Goal: Task Accomplishment & Management: Manage account settings

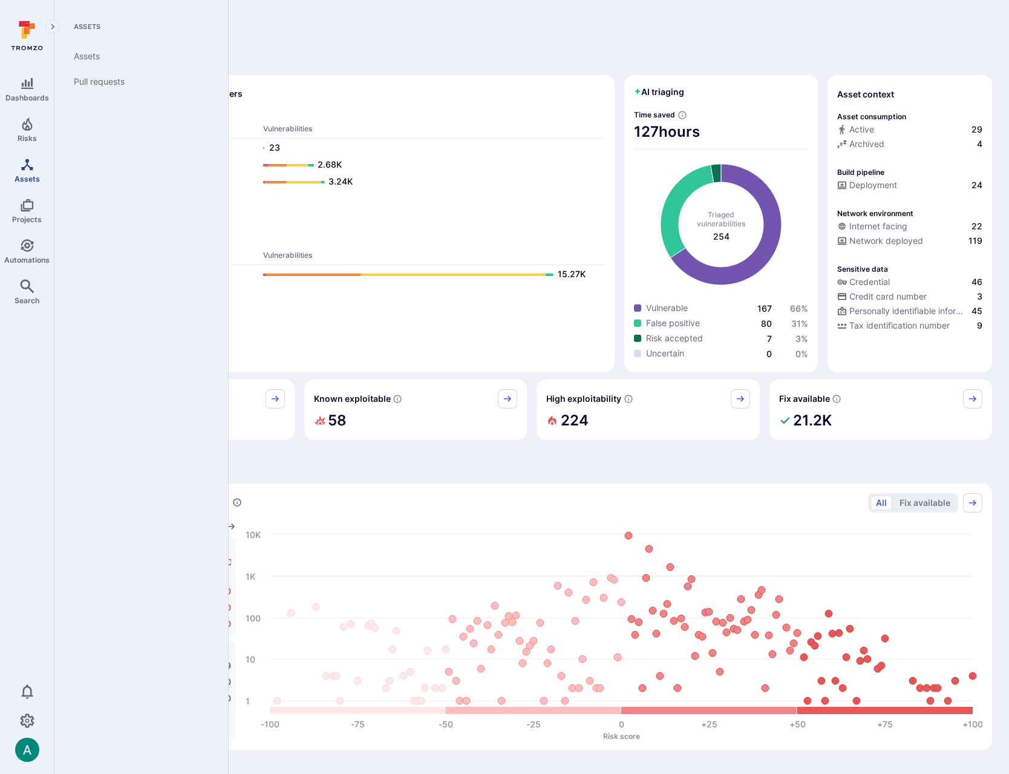
click at [28, 172] on link "Assets" at bounding box center [27, 170] width 54 height 36
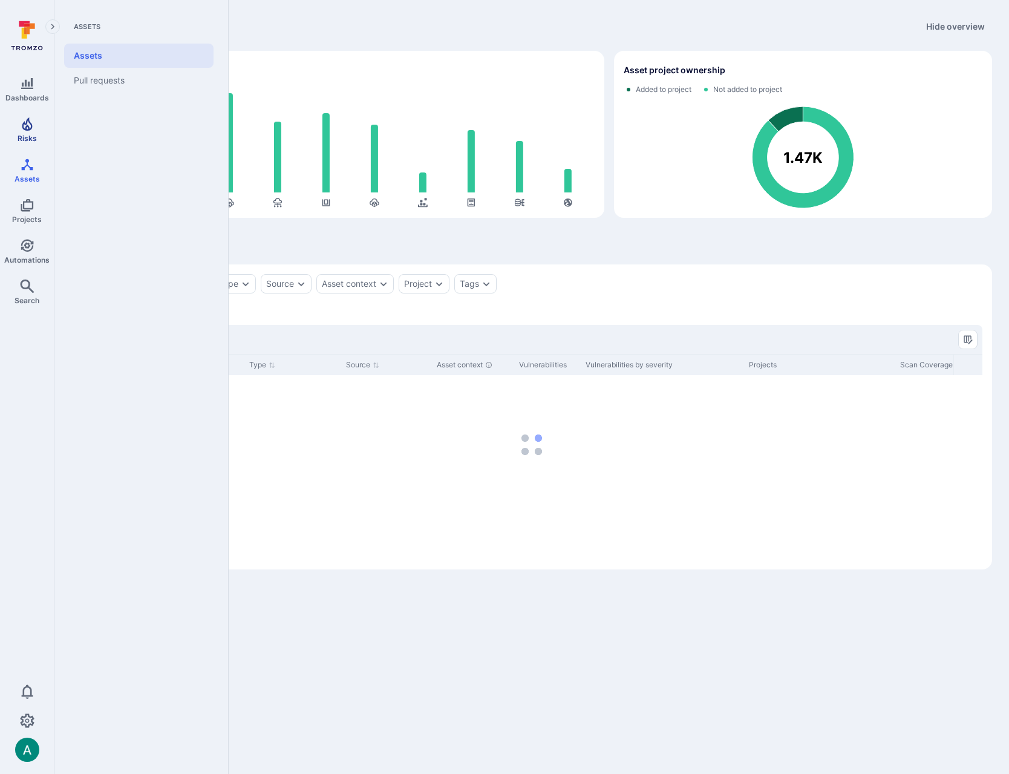
click at [29, 124] on icon "Risks" at bounding box center [27, 124] width 15 height 15
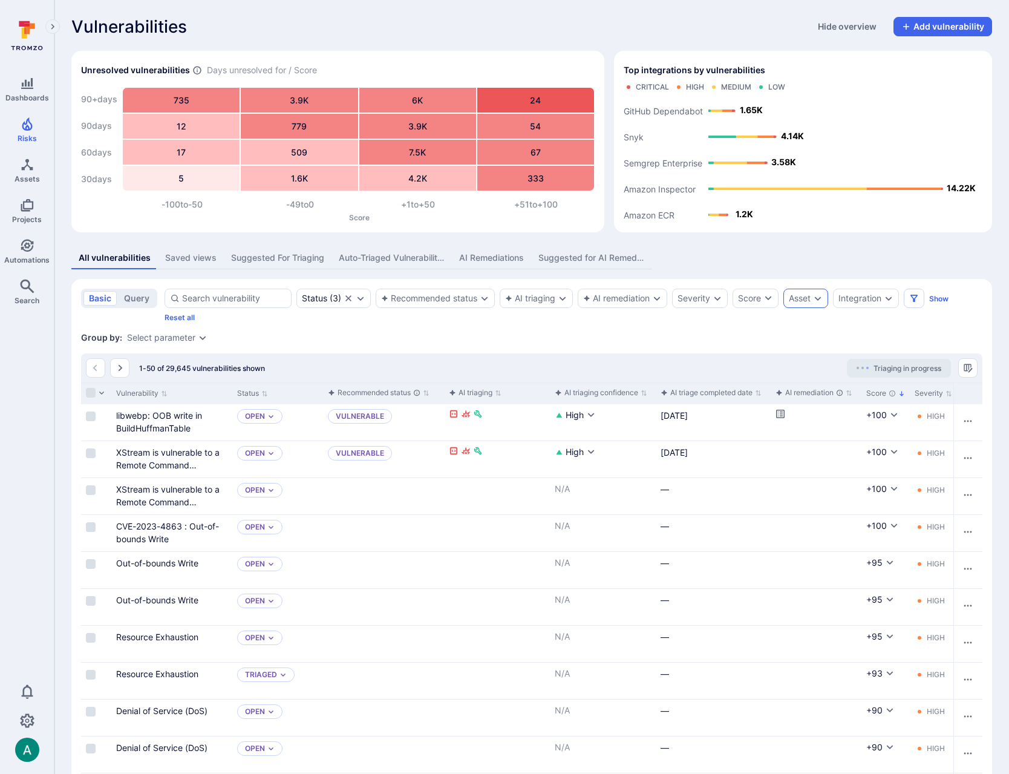
click at [817, 298] on icon "Expand dropdown" at bounding box center [818, 298] width 7 height 4
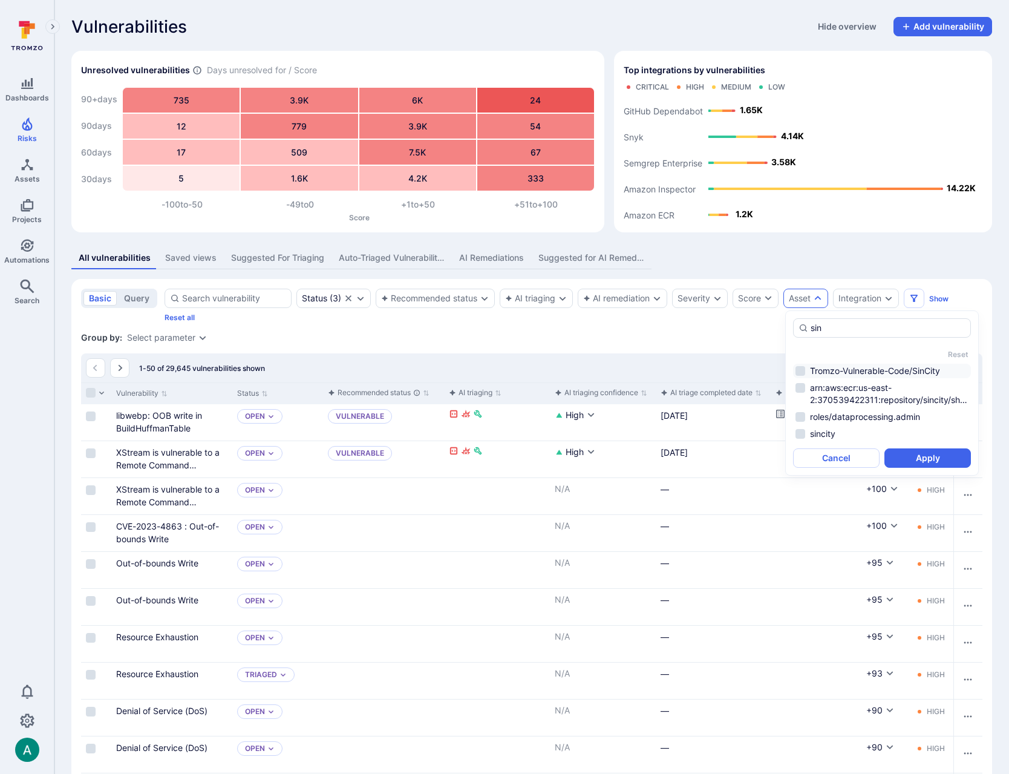
click at [806, 369] on li "Tromzo-Vulnerable-Code/SinCity" at bounding box center [882, 371] width 178 height 15
type input "sin"
click at [930, 458] on button "Apply" at bounding box center [927, 457] width 86 height 19
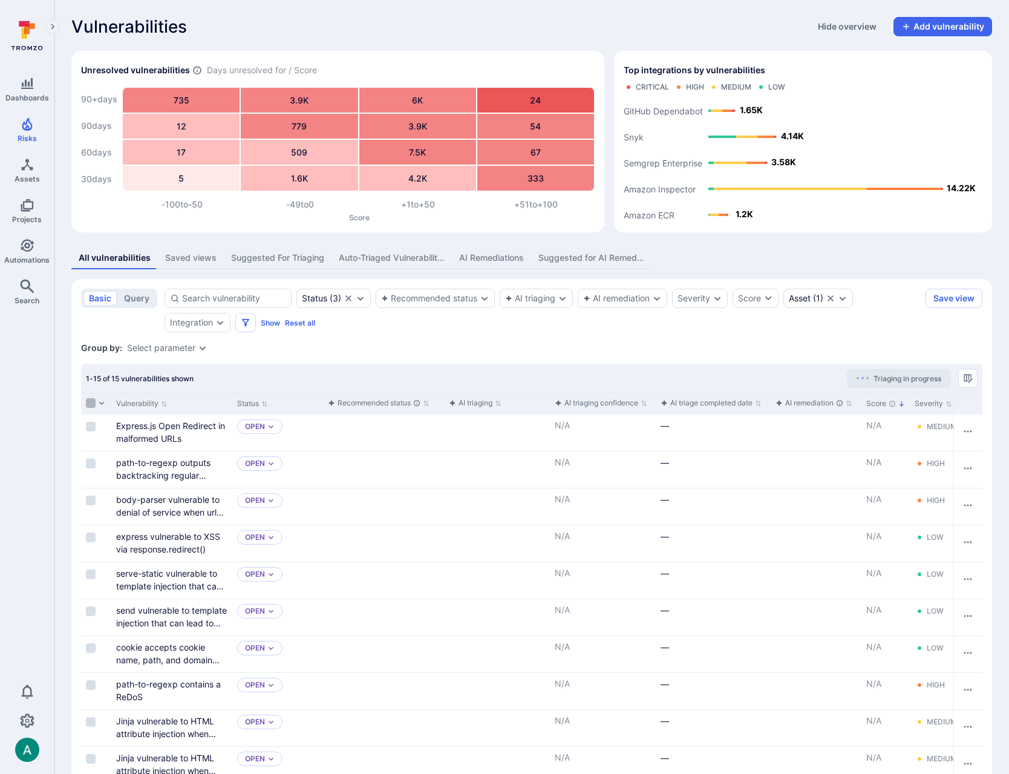
click at [90, 400] on input "Select all rows" at bounding box center [91, 403] width 10 height 10
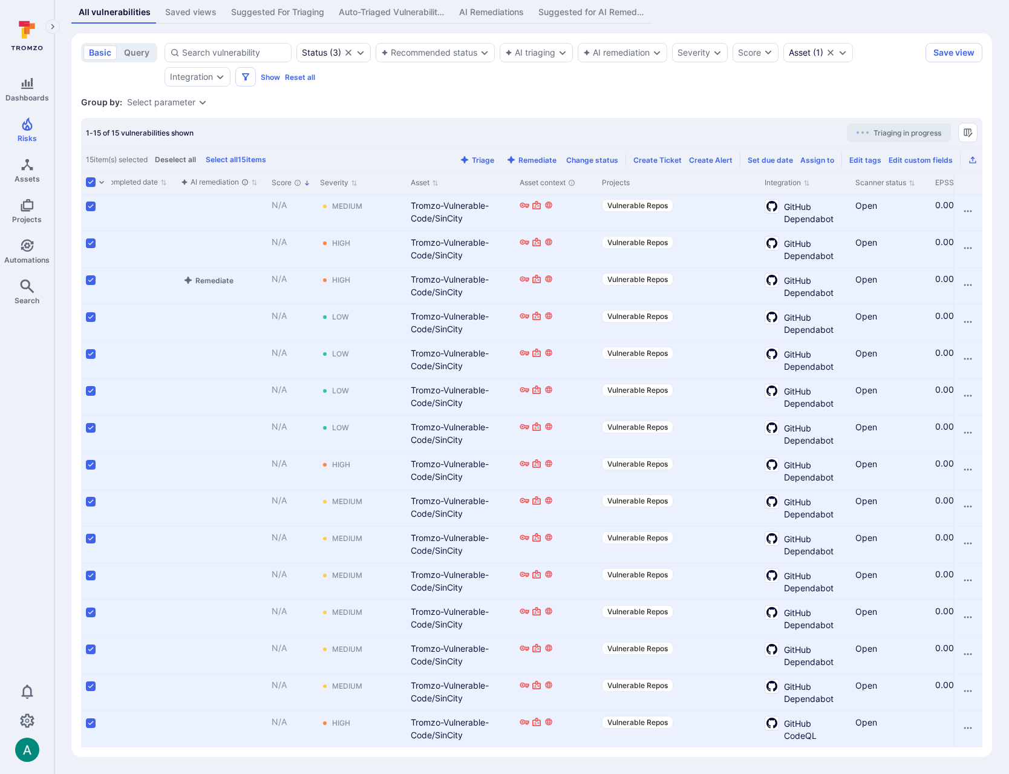
scroll to position [0, 629]
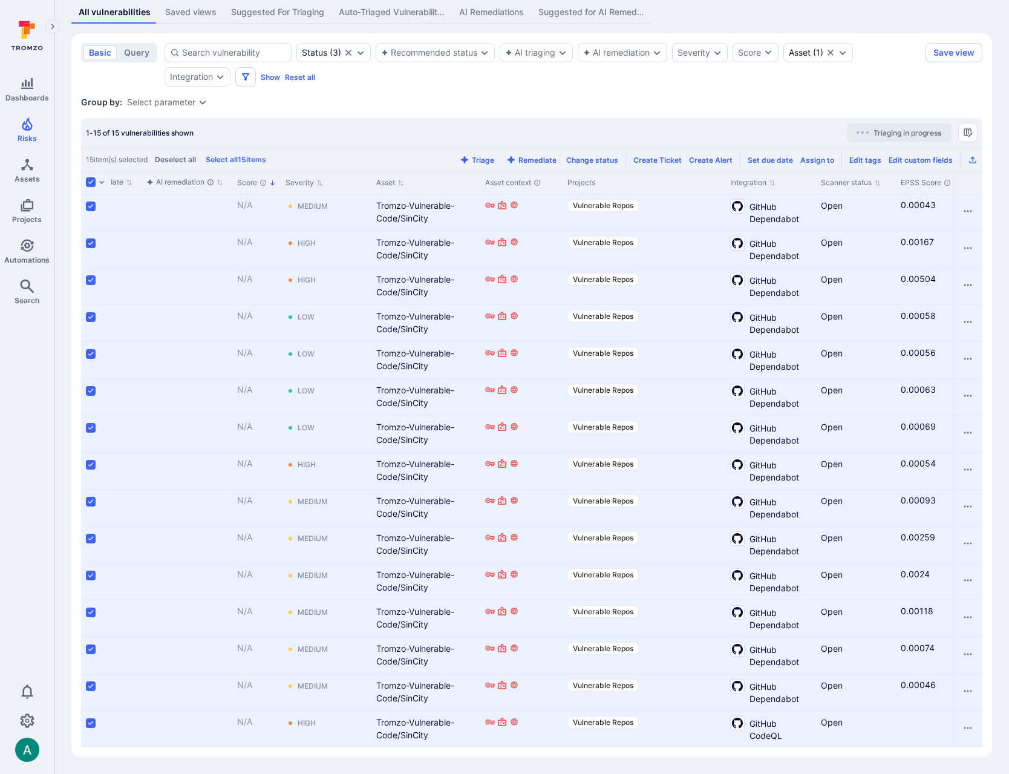
click at [482, 159] on button "Triage" at bounding box center [476, 159] width 39 height 9
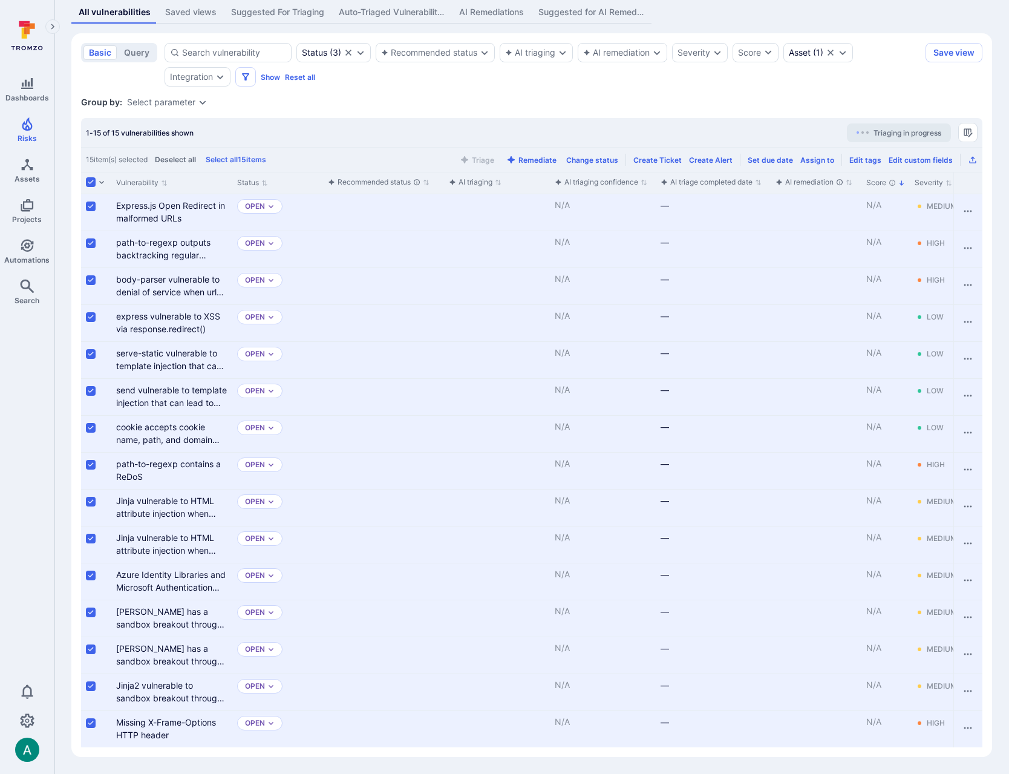
click at [499, 137] on div "1-15 of 15 vulnerabilities shown Triaging in progress" at bounding box center [531, 132] width 901 height 29
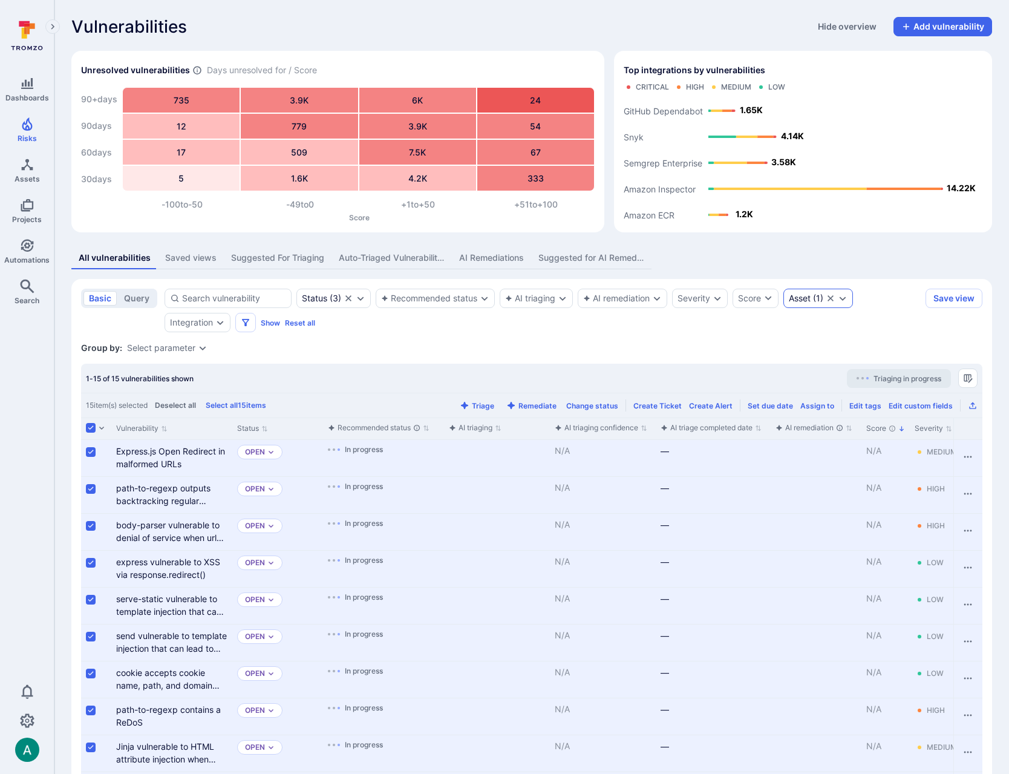
click at [845, 297] on icon "Expand dropdown" at bounding box center [843, 298] width 10 height 10
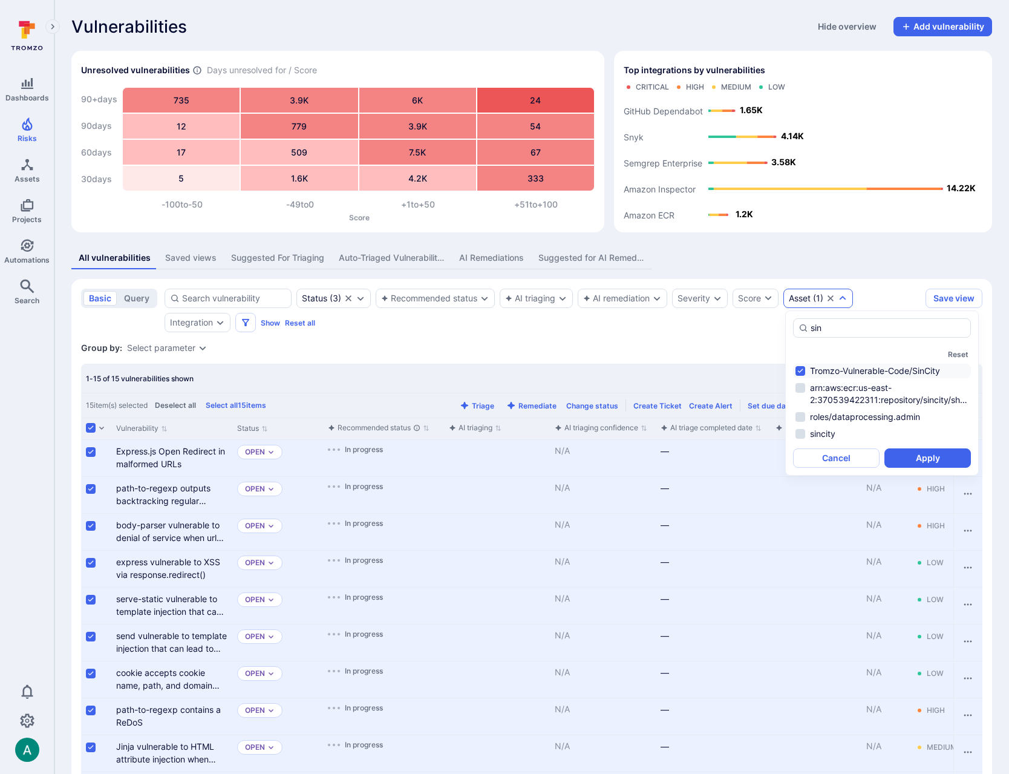
click at [821, 371] on li "Tromzo-Vulnerable-Code/SinCity" at bounding box center [882, 371] width 178 height 15
click at [819, 393] on li "arn:aws:ecr:us-east-2:370539422311:repository/sincity/sha256:4e2642be9915f7bc85…" at bounding box center [882, 393] width 178 height 27
click at [932, 466] on button "Apply" at bounding box center [927, 457] width 86 height 19
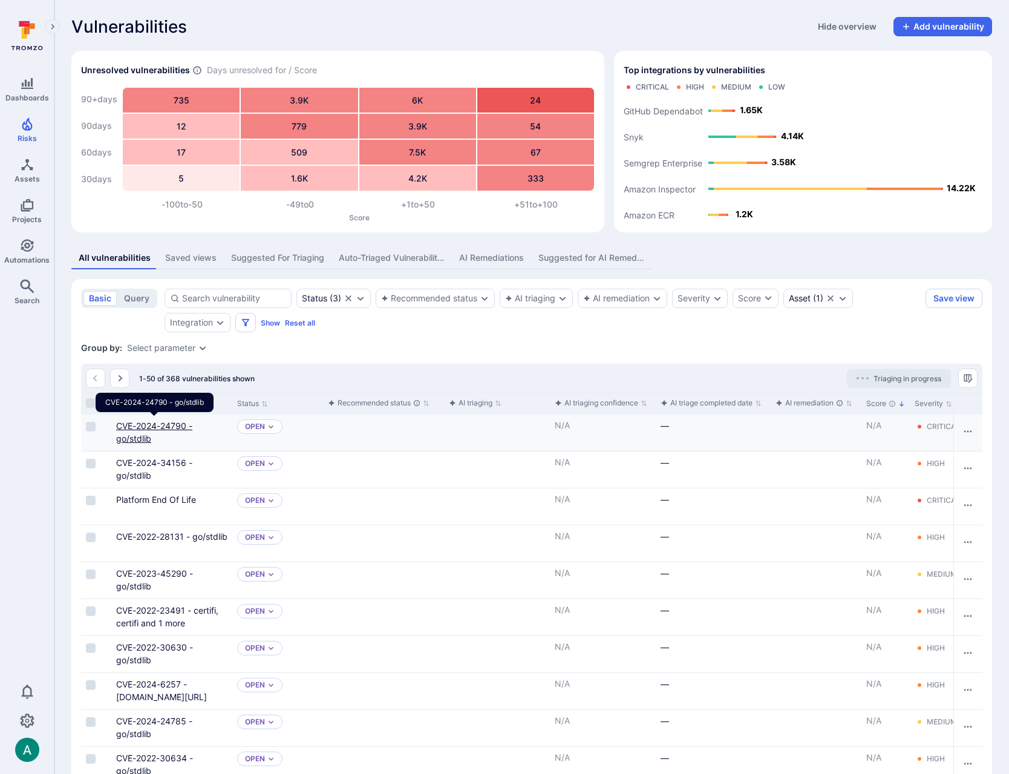
click at [135, 423] on link "CVE-2024-24790 - go/stdlib" at bounding box center [154, 431] width 76 height 23
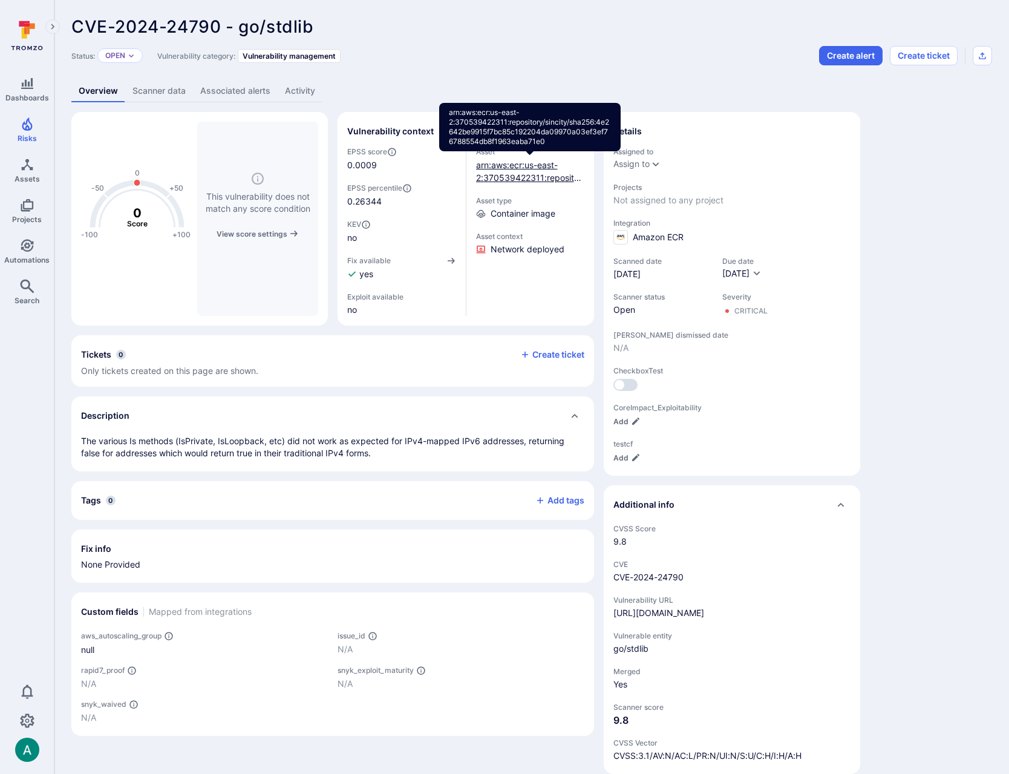
click at [543, 167] on link "arn:aws:ecr:us-east-2:370539422311:repository/sincity/sha256:4e2642be9915f7bc85…" at bounding box center [530, 197] width 108 height 74
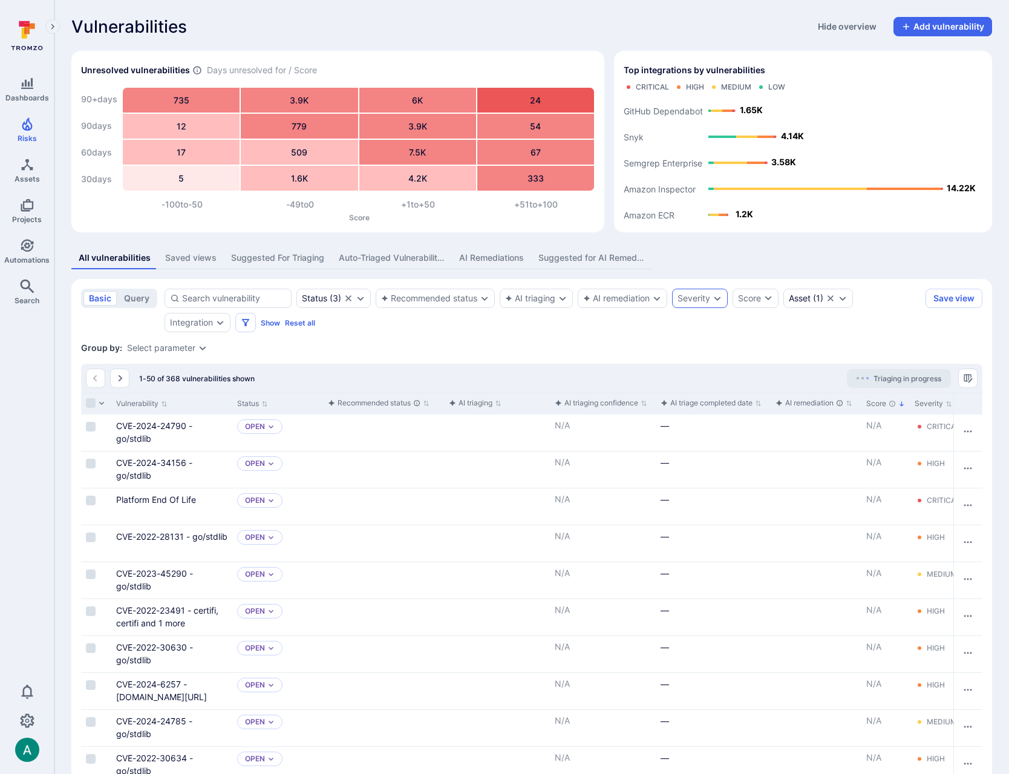
click at [677, 298] on div "Severity" at bounding box center [700, 298] width 56 height 19
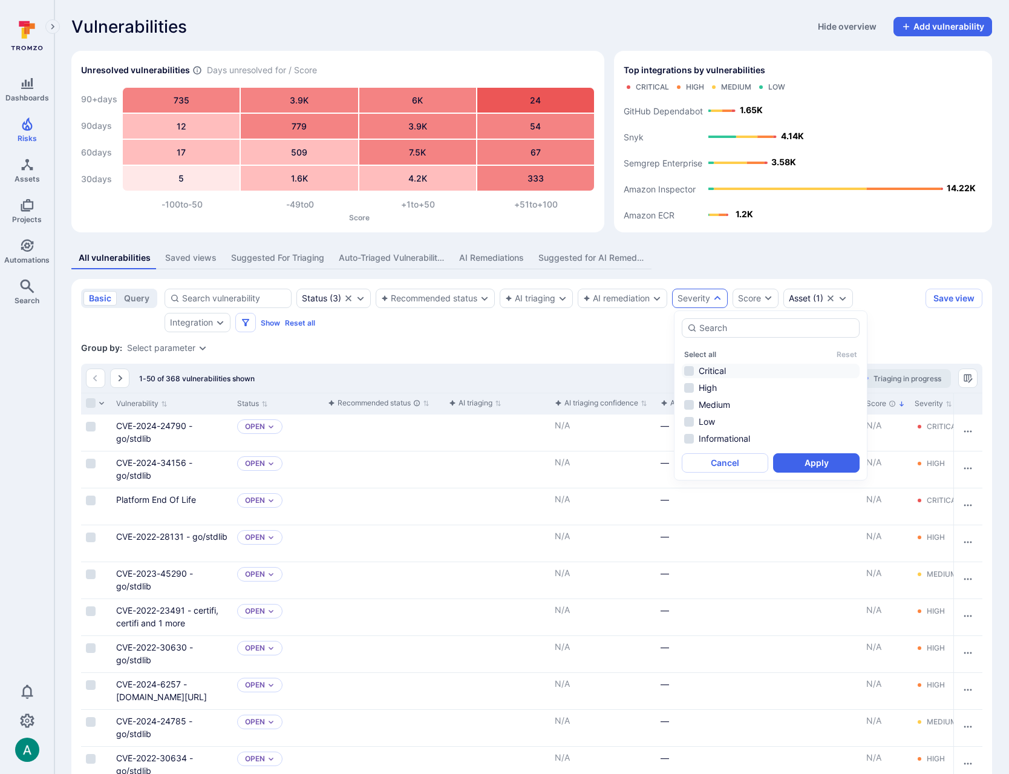
click at [702, 367] on li "Critical" at bounding box center [771, 371] width 178 height 15
click at [814, 464] on button "Apply" at bounding box center [816, 462] width 86 height 19
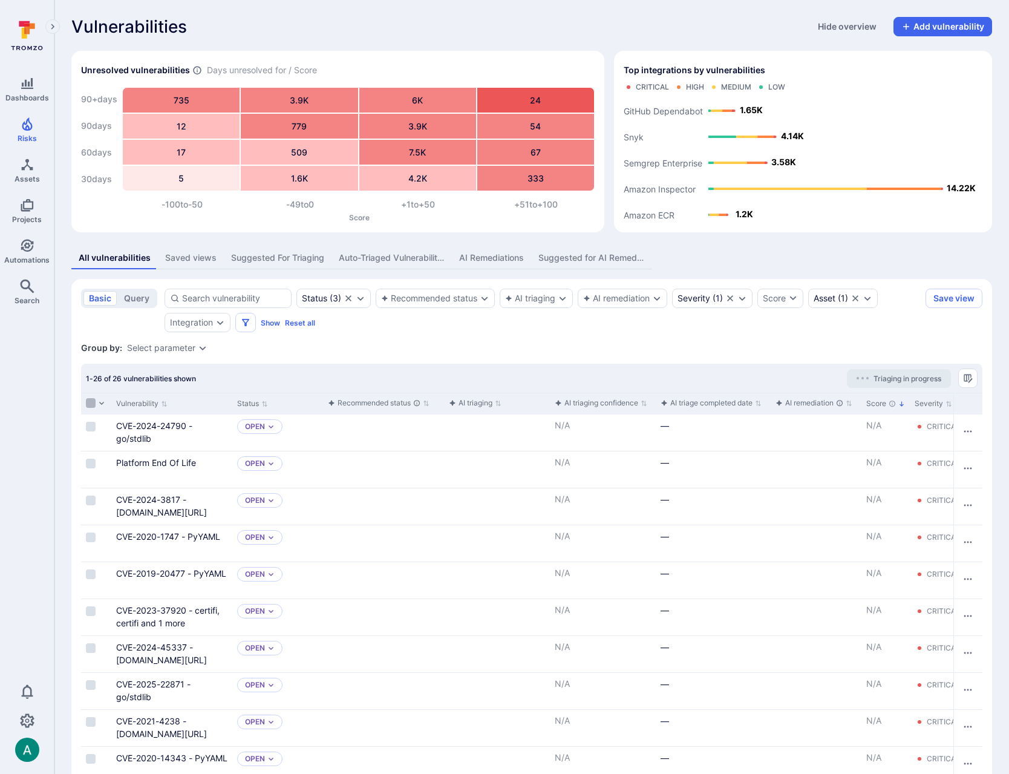
click at [90, 400] on input "Select all rows" at bounding box center [91, 403] width 10 height 10
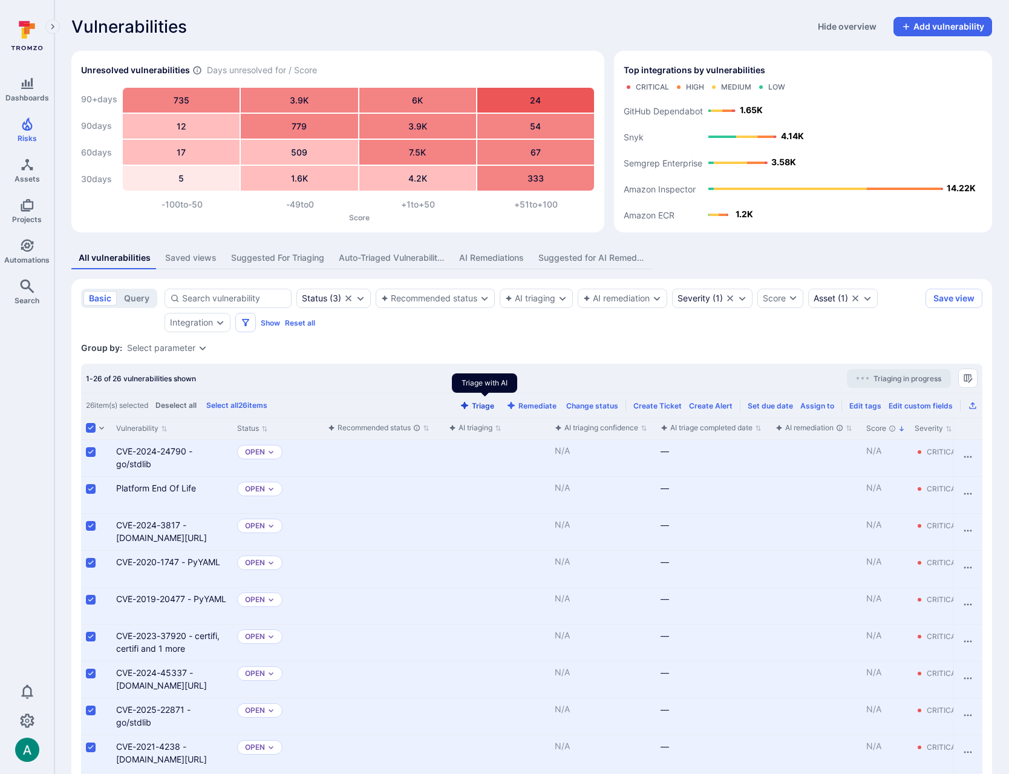
click at [469, 408] on icon "Triage with AI" at bounding box center [465, 405] width 10 height 10
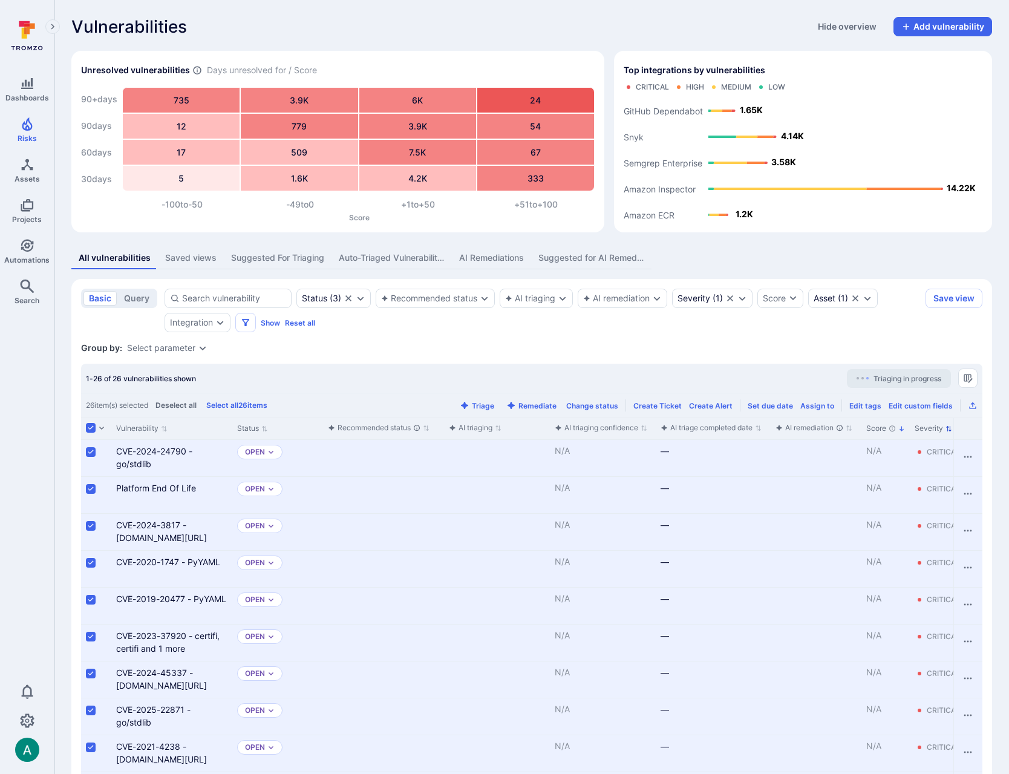
scroll to position [10, 0]
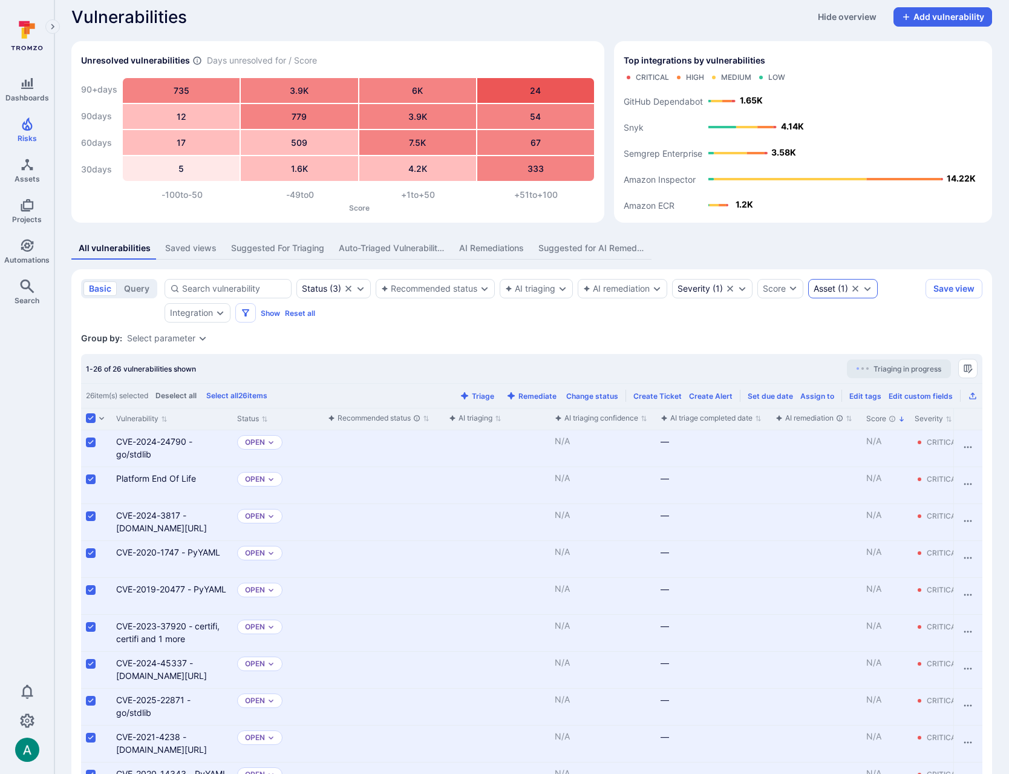
click at [826, 287] on div "Asset" at bounding box center [825, 289] width 22 height 10
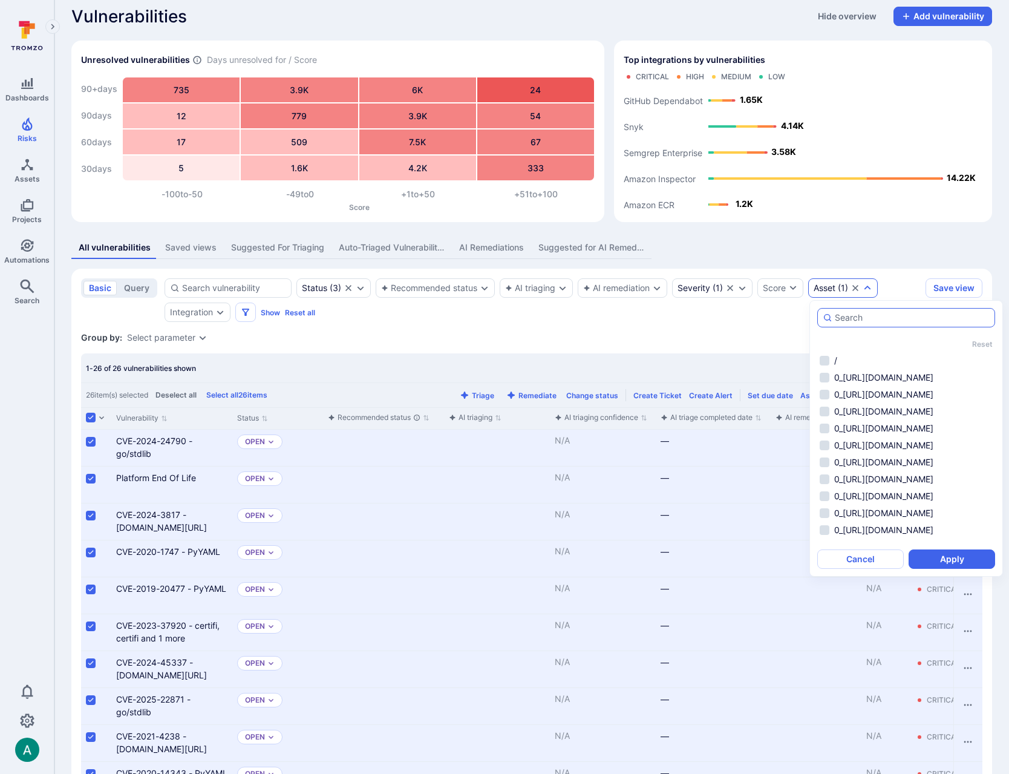
scroll to position [3293, 0]
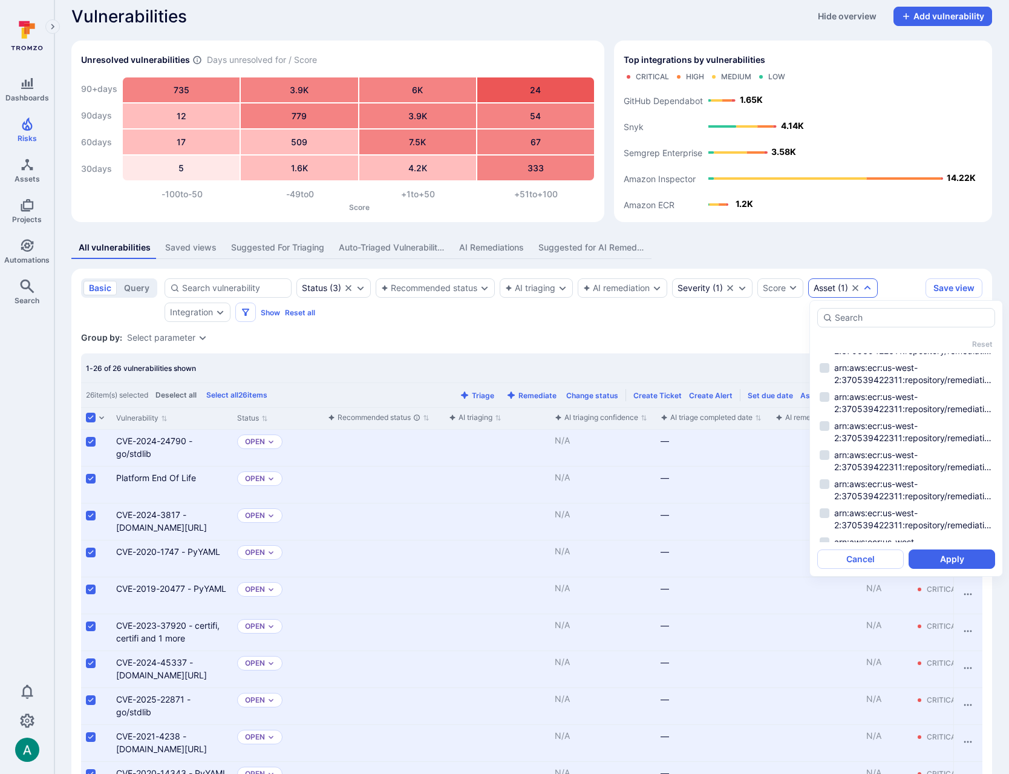
drag, startPoint x: 400, startPoint y: 322, endPoint x: 171, endPoint y: 271, distance: 234.9
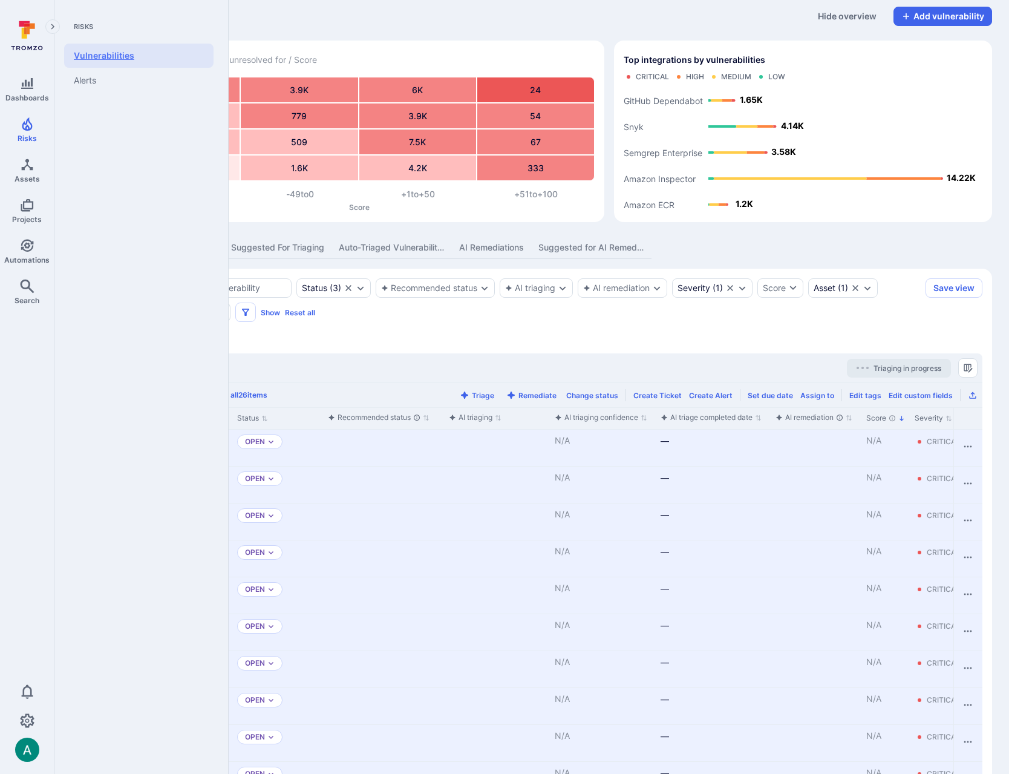
click at [100, 52] on link "Vulnerabilities" at bounding box center [138, 56] width 149 height 24
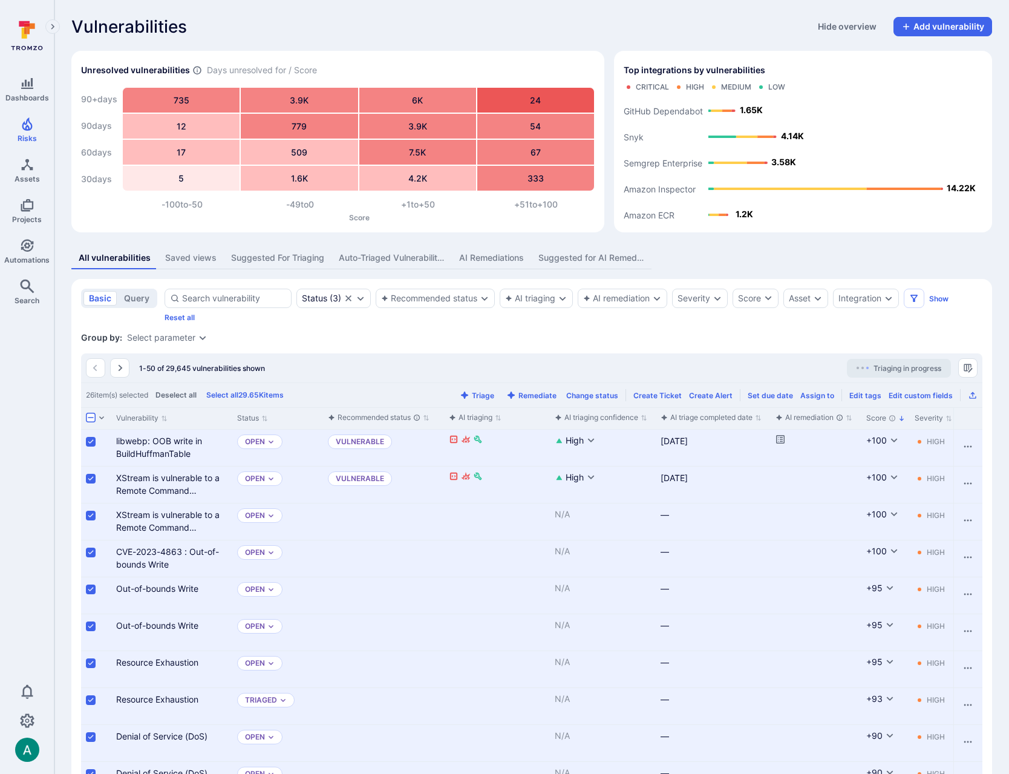
click at [192, 262] on div "Saved views" at bounding box center [190, 258] width 51 height 12
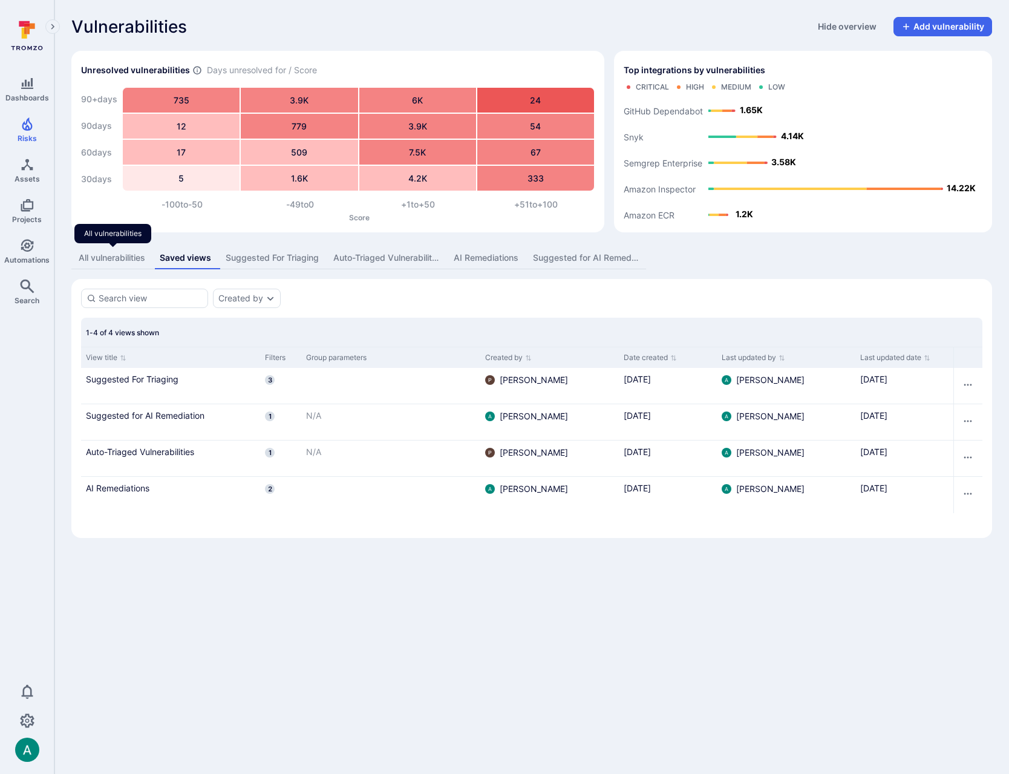
drag, startPoint x: 116, startPoint y: 258, endPoint x: 886, endPoint y: 286, distance: 769.9
click at [116, 258] on div "All vulnerabilities" at bounding box center [112, 258] width 67 height 12
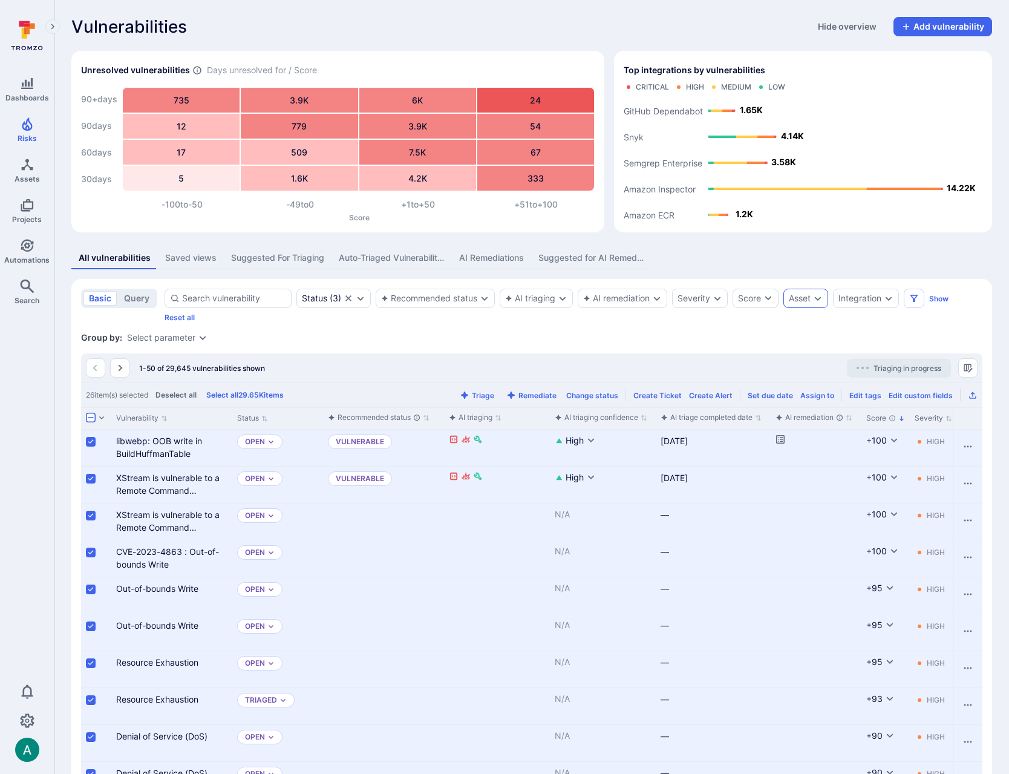
click at [805, 297] on div "Asset" at bounding box center [800, 298] width 22 height 10
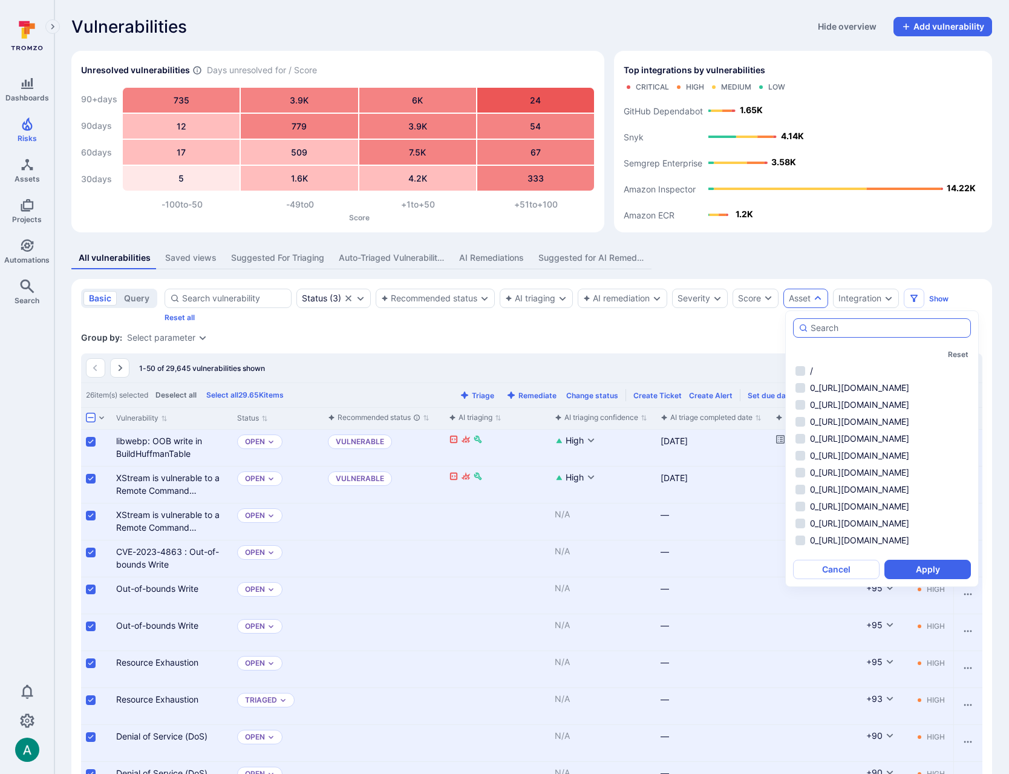
click at [854, 325] on input "autocomplete options" at bounding box center [888, 328] width 155 height 12
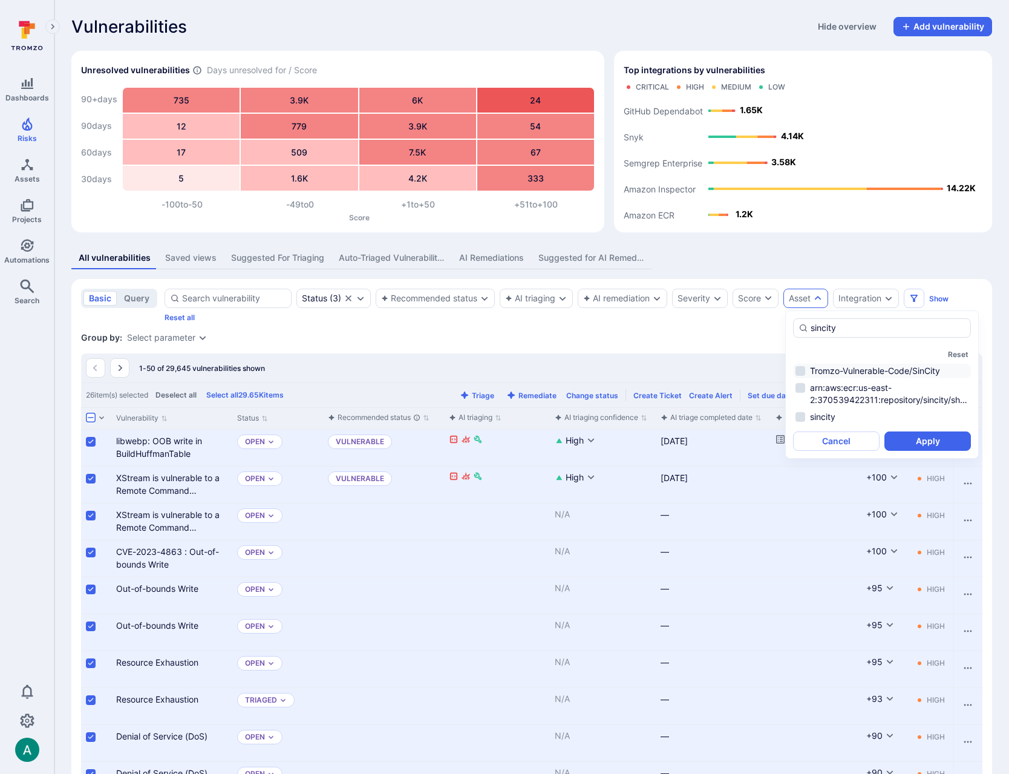
click at [861, 367] on li "Tromzo-Vulnerable-Code/SinCity" at bounding box center [882, 371] width 178 height 15
click at [842, 393] on li "arn:aws:ecr:us-east-2:370539422311:repository/sincity/sha256:4e2642be9915f7bc85…" at bounding box center [882, 393] width 178 height 27
drag, startPoint x: 821, startPoint y: 419, endPoint x: 831, endPoint y: 420, distance: 9.7
click at [821, 419] on li "sincity" at bounding box center [882, 417] width 178 height 15
type input "sincity"
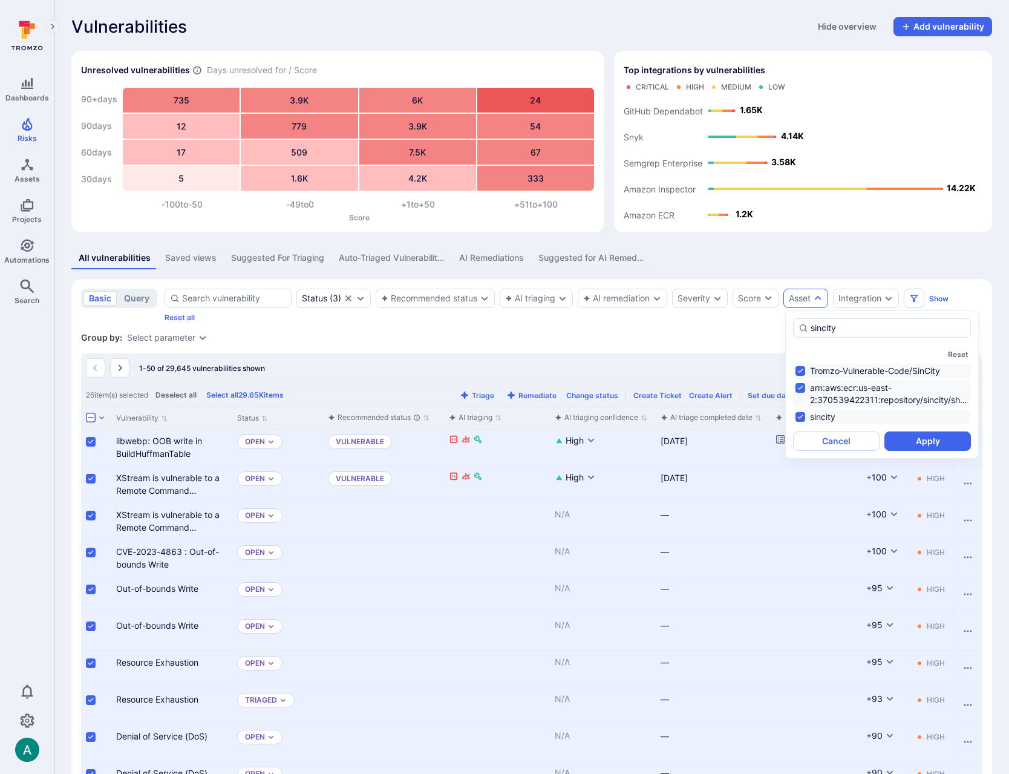
drag, startPoint x: 926, startPoint y: 440, endPoint x: 927, endPoint y: 417, distance: 23.0
click at [927, 440] on button "Apply" at bounding box center [927, 440] width 86 height 19
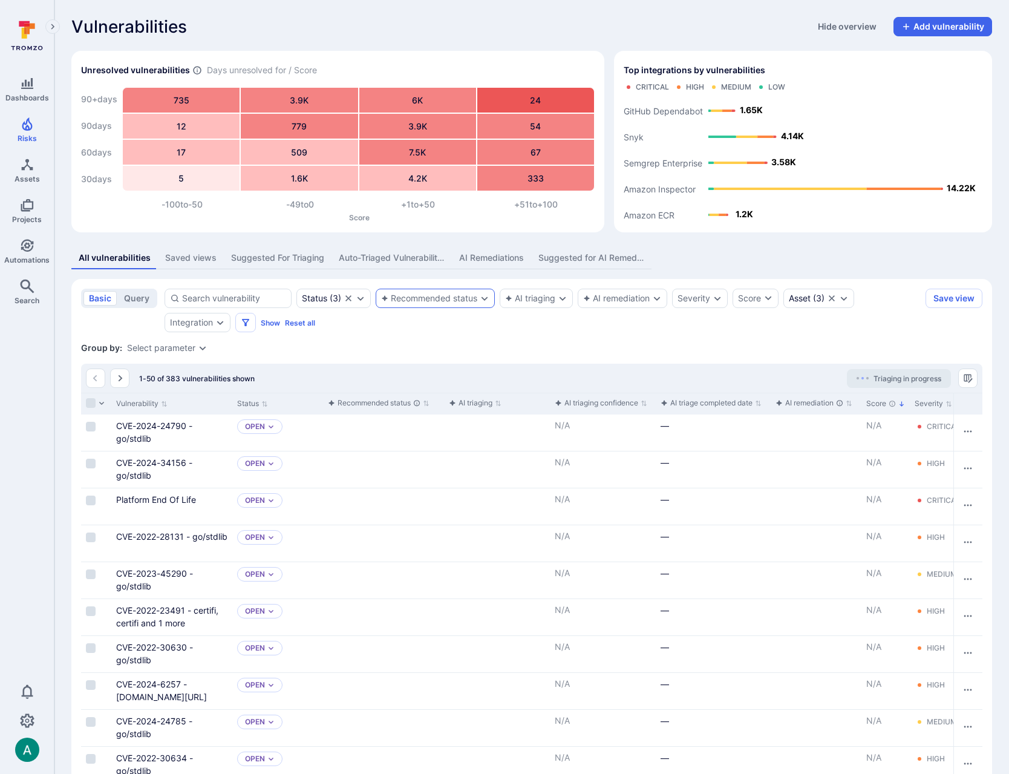
click at [435, 295] on div "Recommended status" at bounding box center [429, 298] width 96 height 10
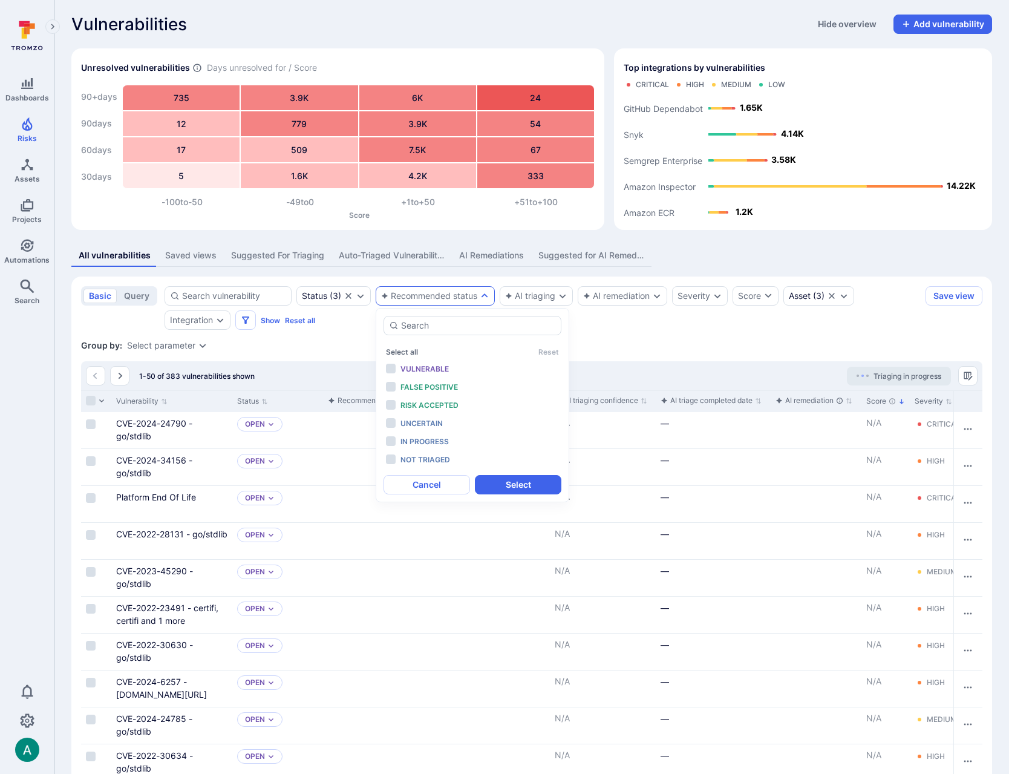
scroll to position [2, 0]
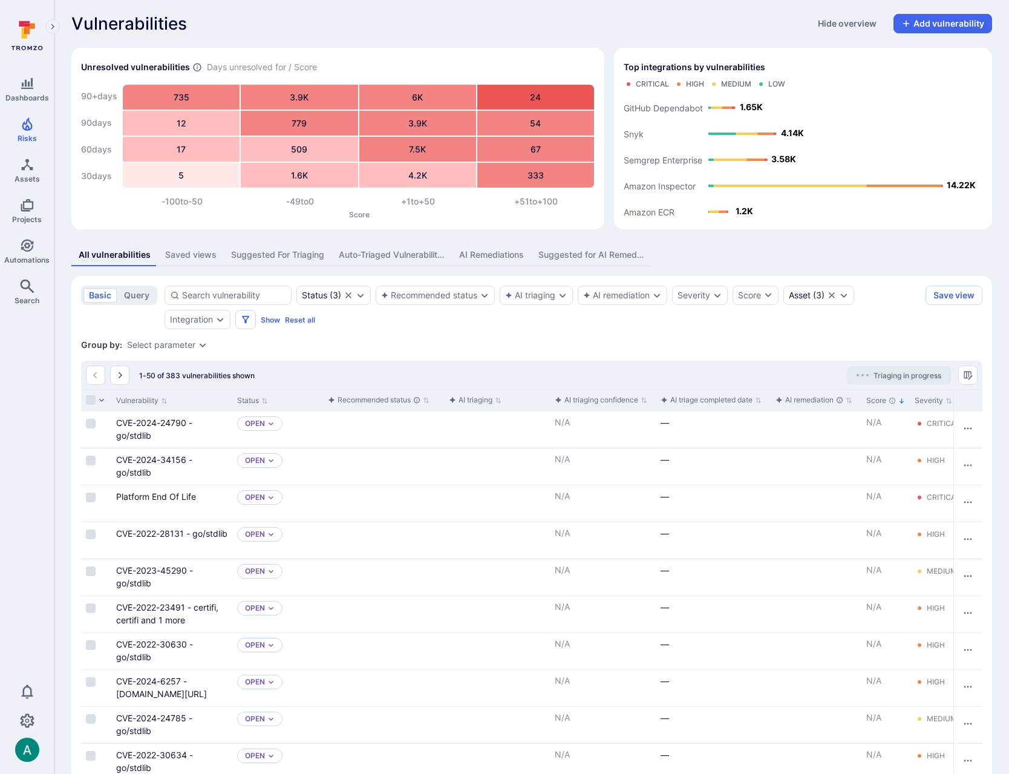
click at [189, 344] on div "Select parameter" at bounding box center [161, 345] width 68 height 10
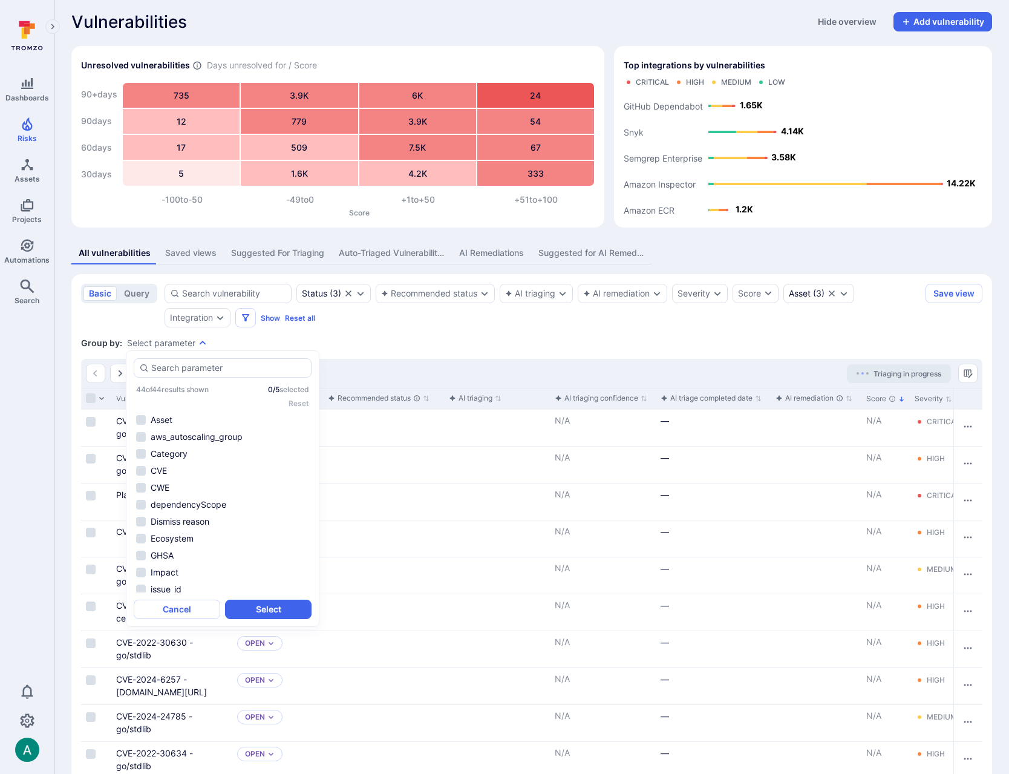
scroll to position [4, 0]
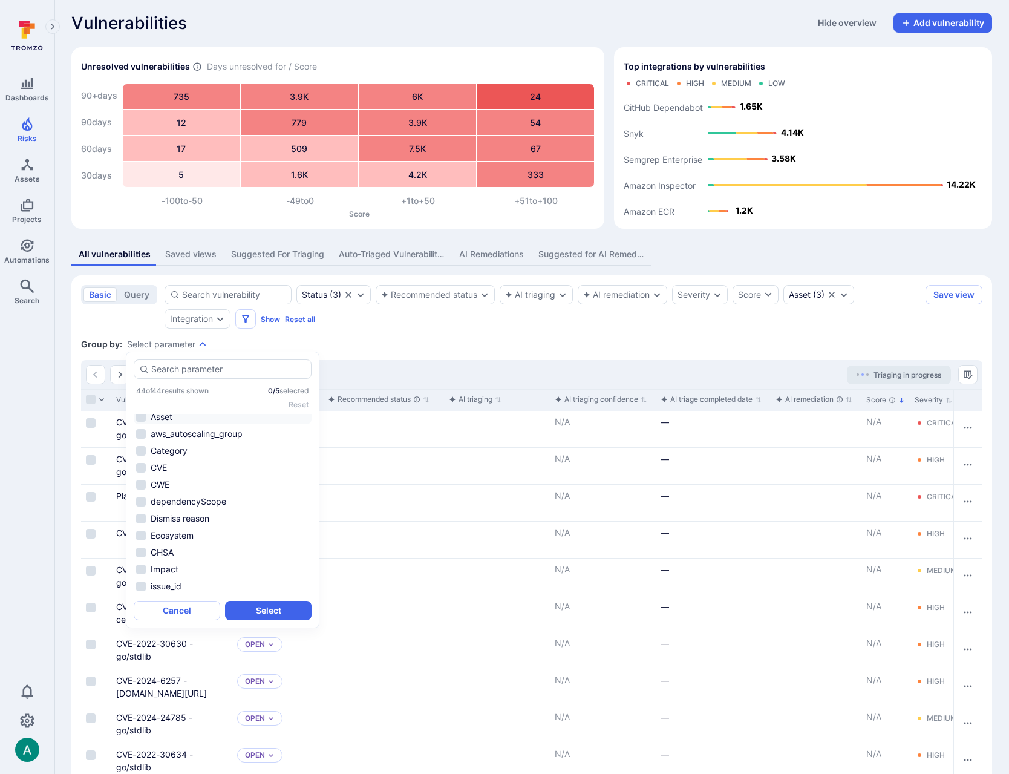
click at [186, 418] on li "Asset" at bounding box center [223, 417] width 178 height 15
drag, startPoint x: 299, startPoint y: 607, endPoint x: 264, endPoint y: 615, distance: 36.7
click at [298, 607] on button "Select" at bounding box center [268, 610] width 86 height 19
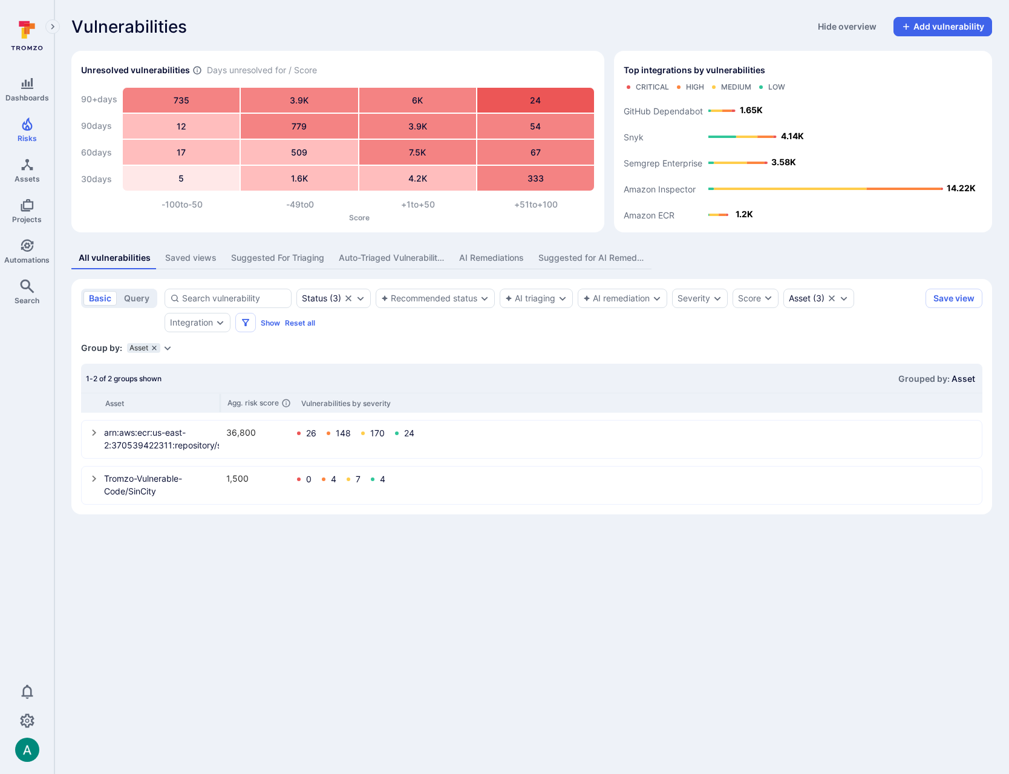
click at [155, 347] on icon "grouping parameters" at bounding box center [154, 347] width 7 height 7
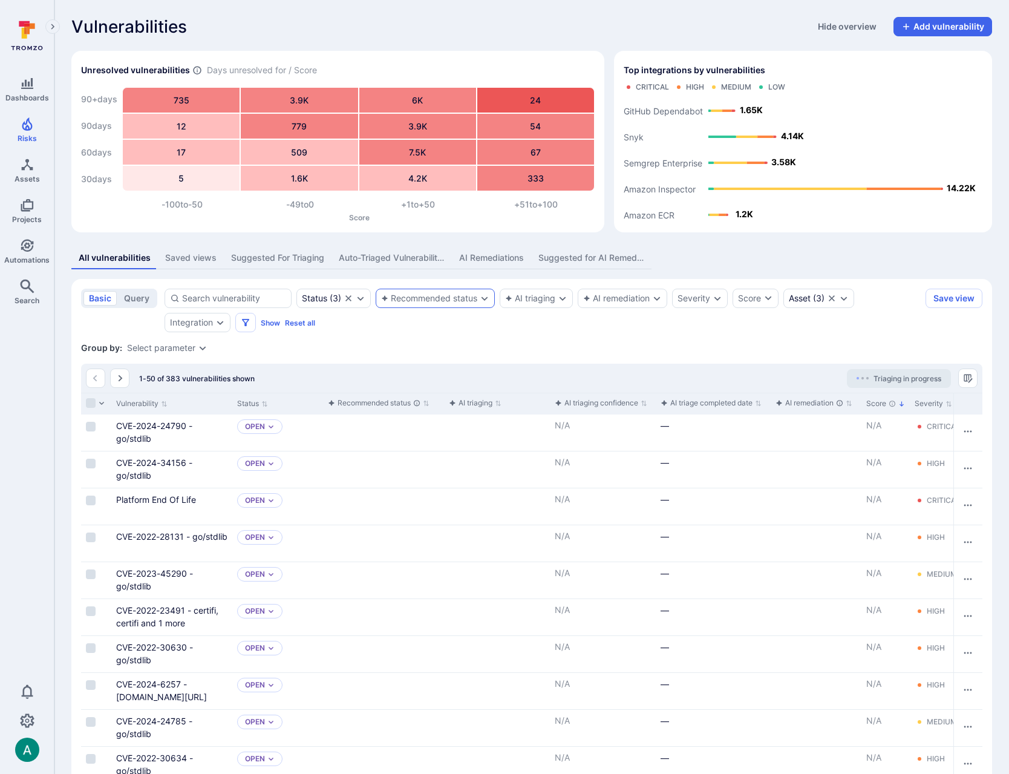
click at [422, 302] on div "Recommended status" at bounding box center [429, 298] width 96 height 10
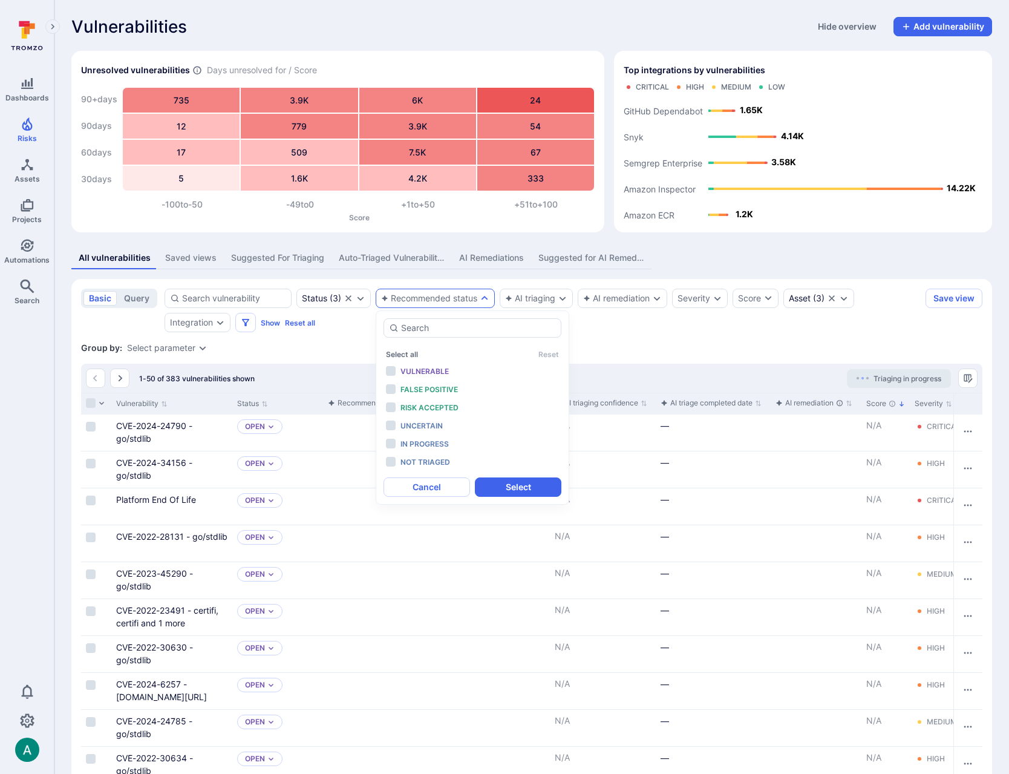
scroll to position [5, 0]
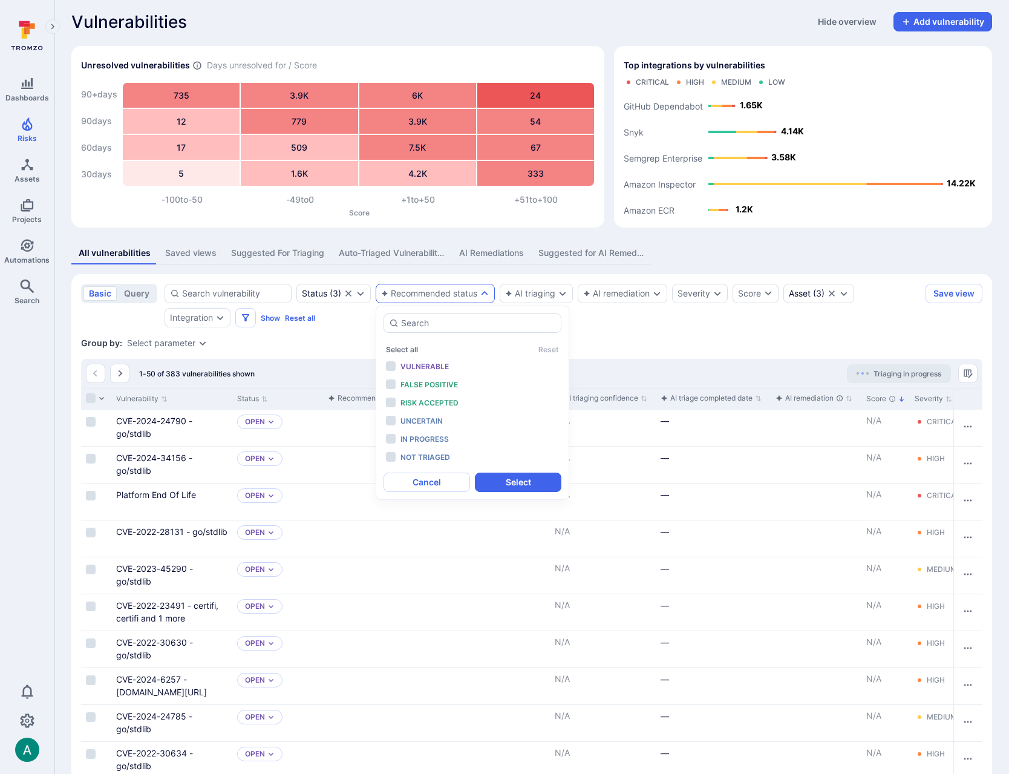
drag, startPoint x: 618, startPoint y: 322, endPoint x: 557, endPoint y: 305, distance: 63.4
click at [615, 321] on div "Status ( 3 ) Recommended status AI triaging AI remediation Severity Score Asset…" at bounding box center [543, 306] width 756 height 44
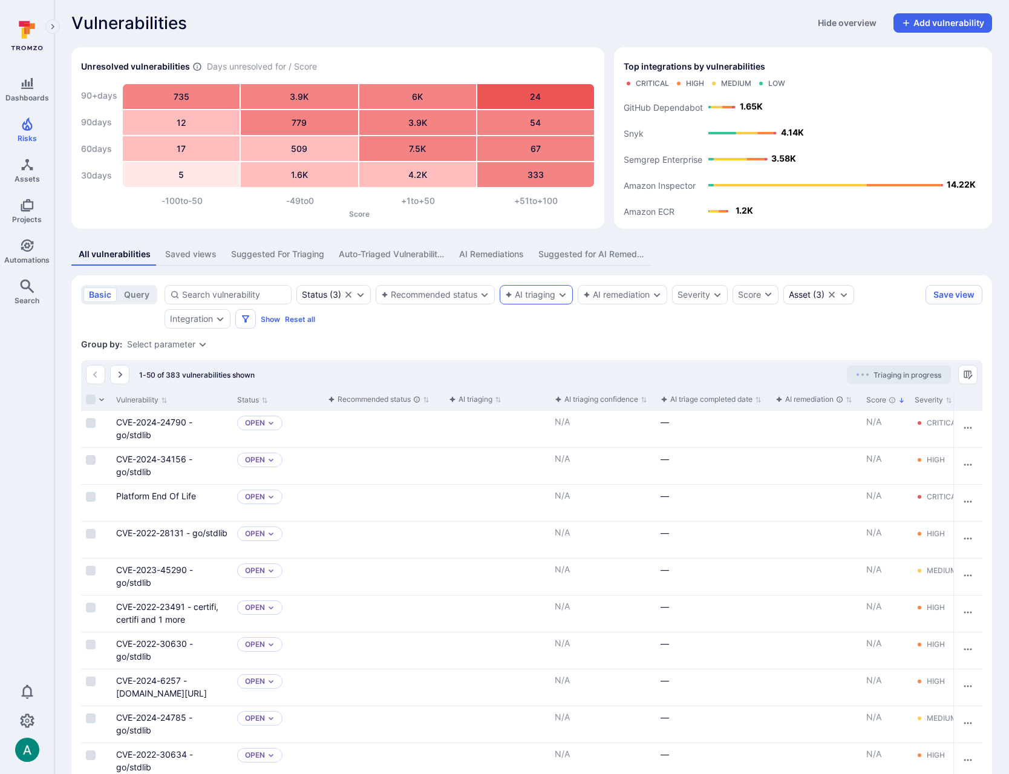
click at [526, 291] on div "AI triaging" at bounding box center [530, 295] width 50 height 10
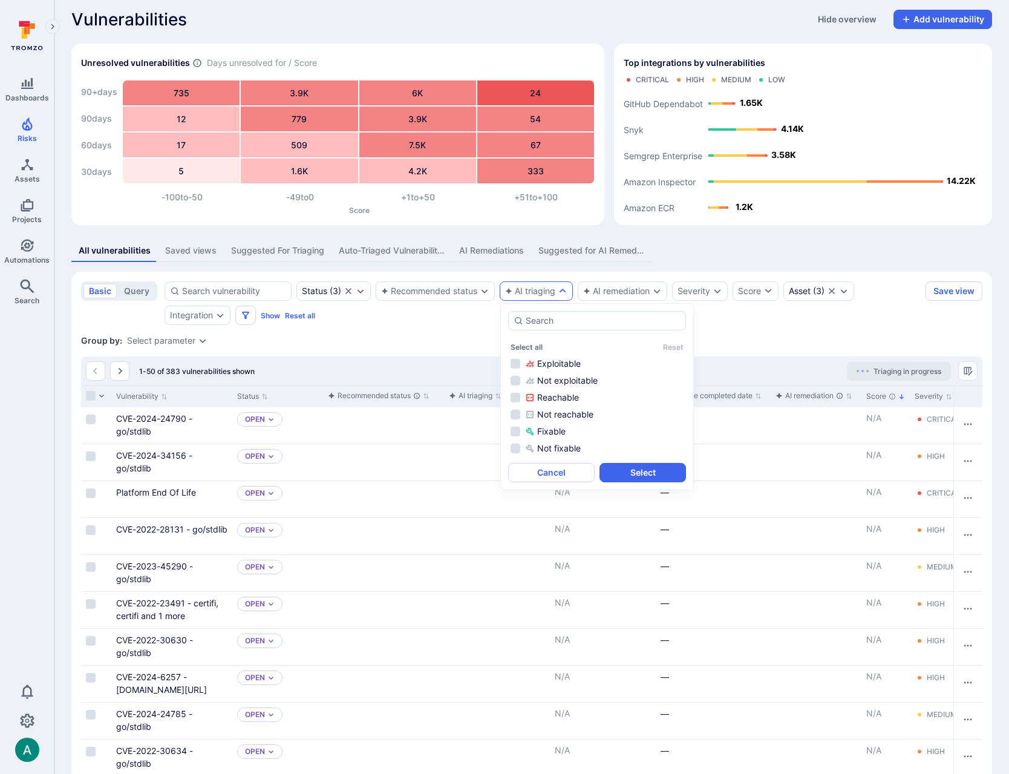
scroll to position [8, 0]
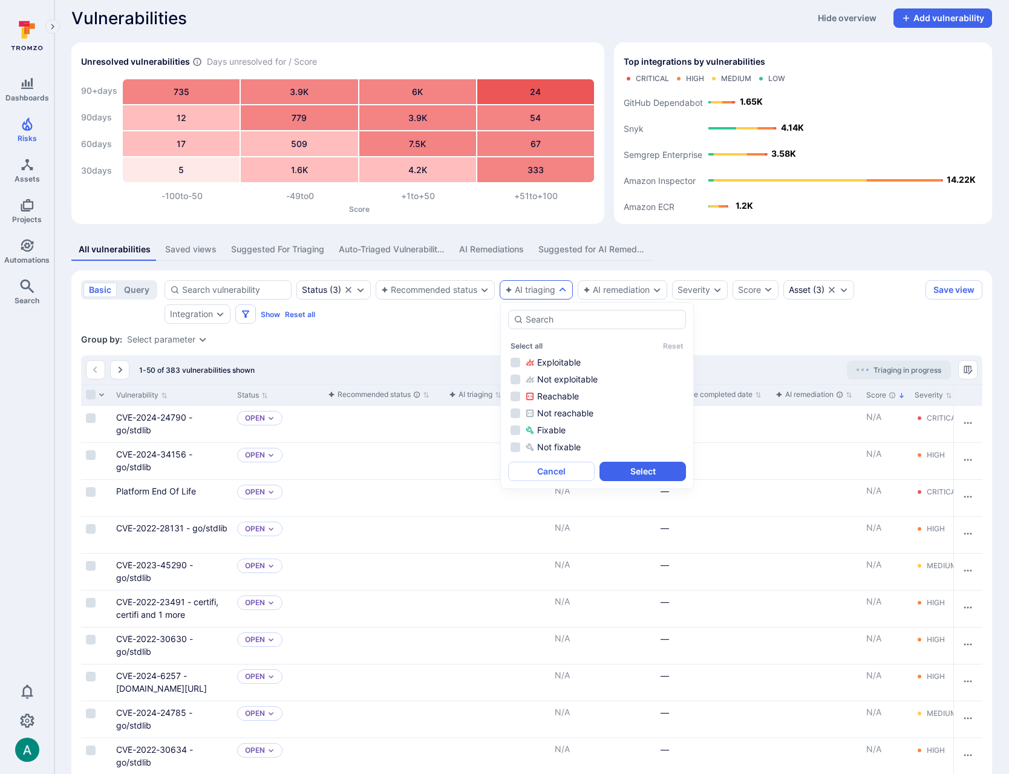
click at [450, 319] on div "Status ( 3 ) Recommended status AI triaging AI remediation Severity Score Asset…" at bounding box center [543, 302] width 756 height 44
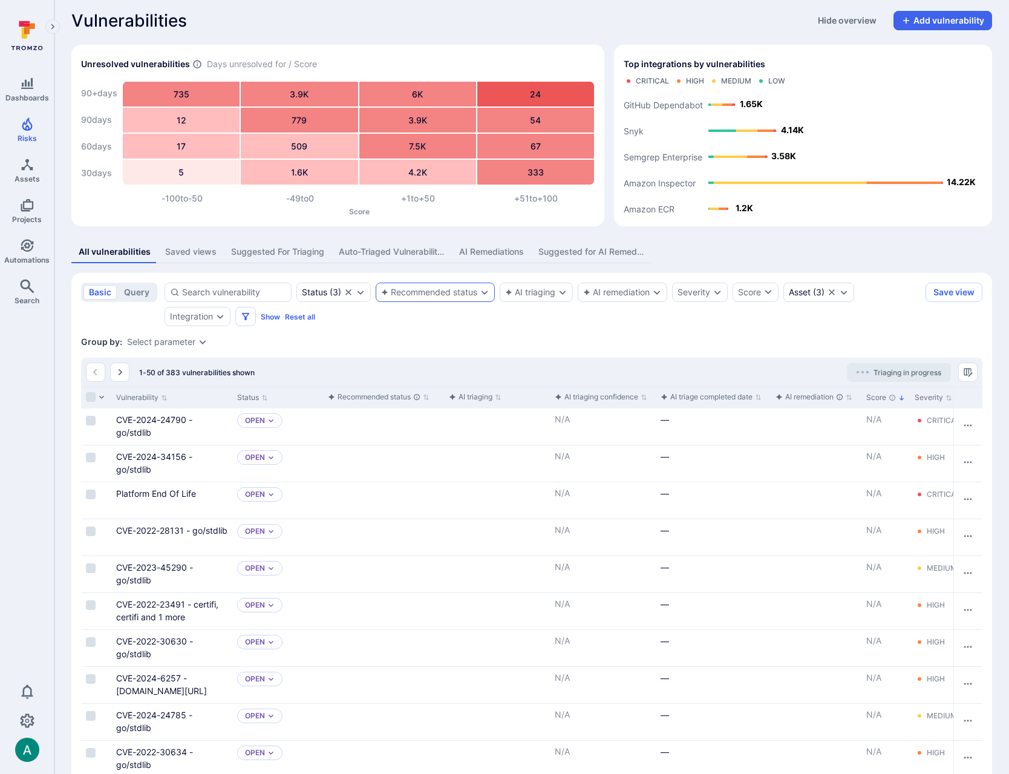
click at [443, 284] on div "Recommended status" at bounding box center [435, 291] width 119 height 19
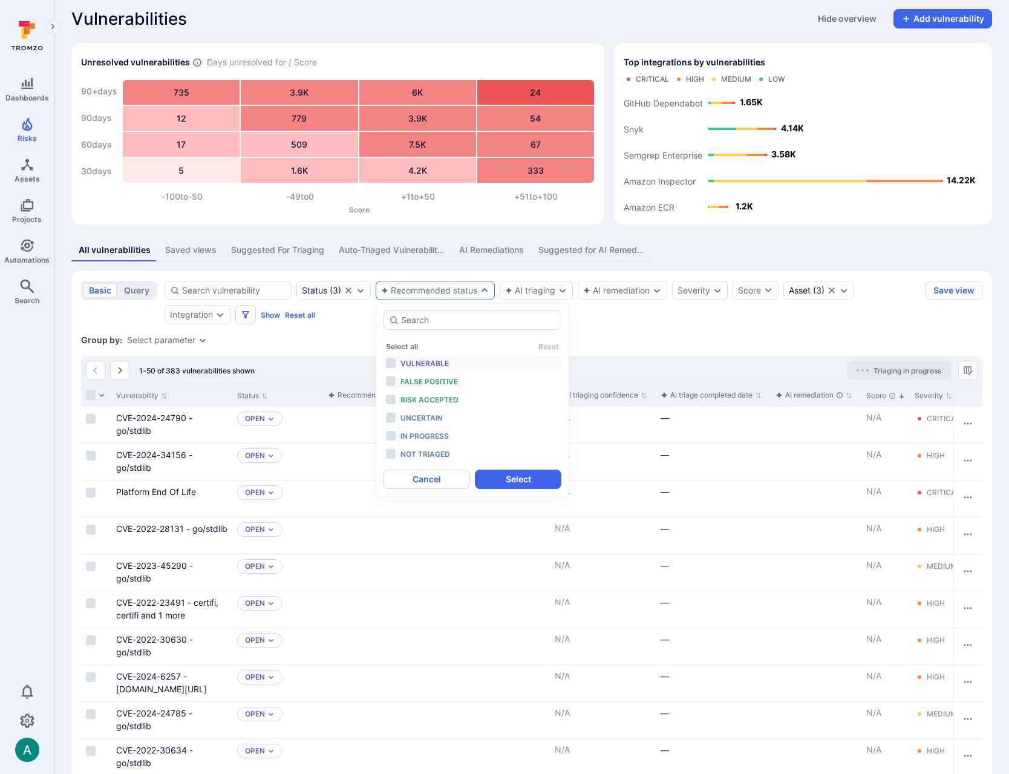
click at [417, 363] on span "Vulnerable" at bounding box center [424, 363] width 48 height 9
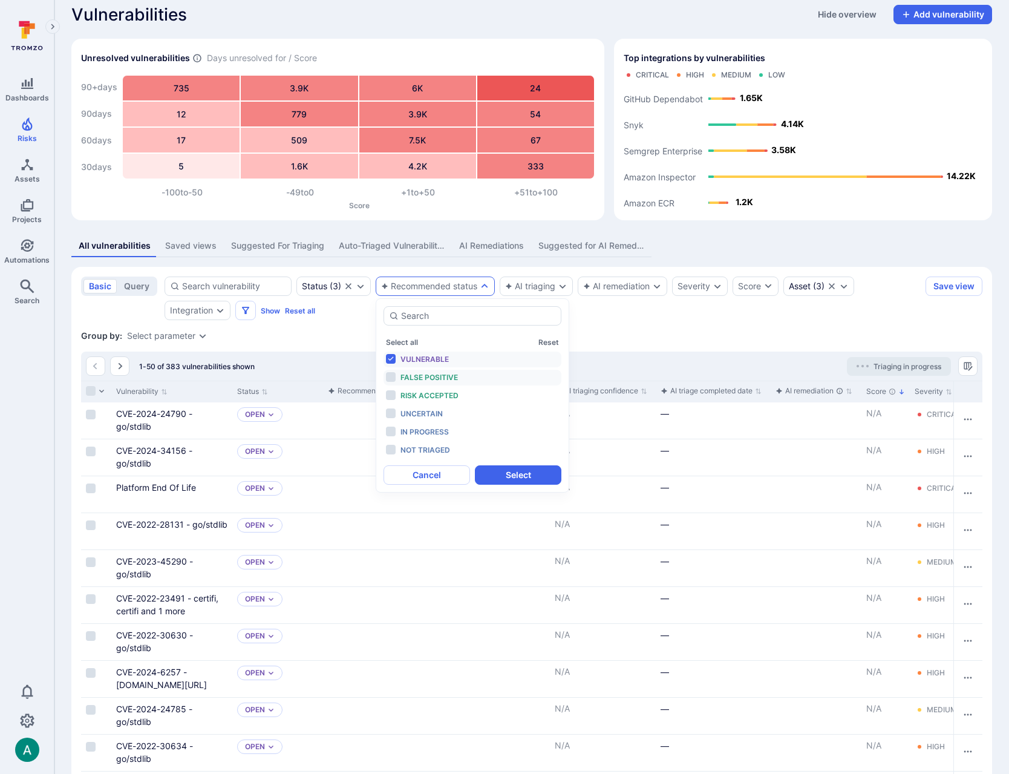
click at [418, 376] on span "False positive" at bounding box center [428, 377] width 57 height 9
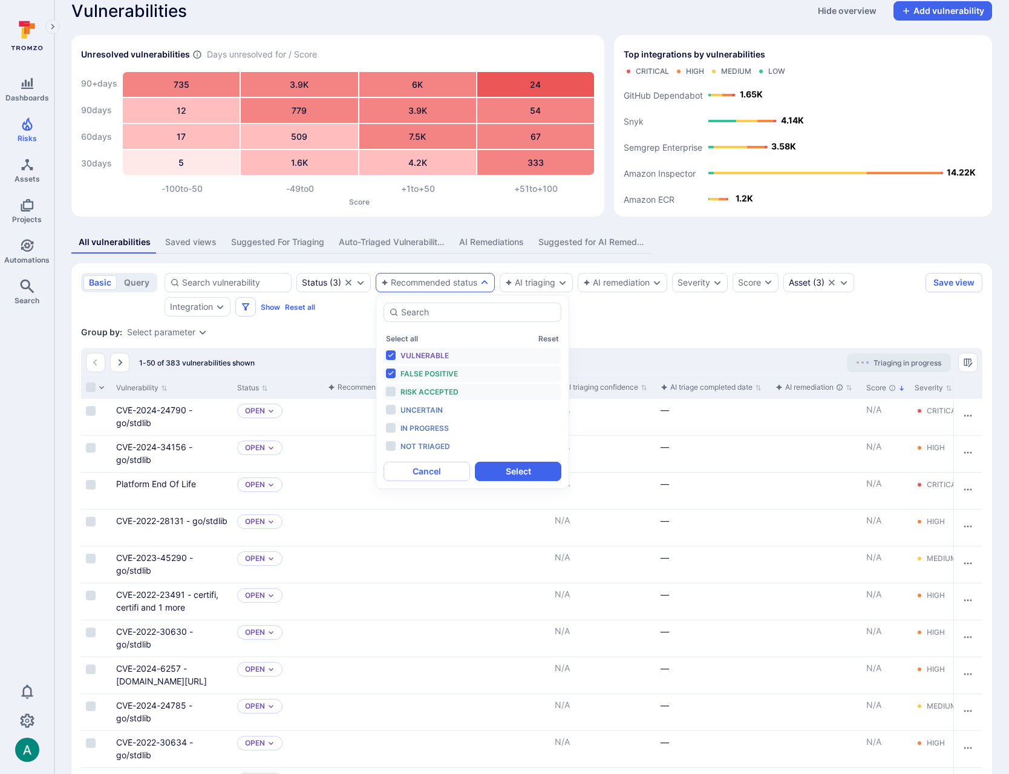
click at [420, 394] on span "Risk accepted" at bounding box center [429, 391] width 58 height 9
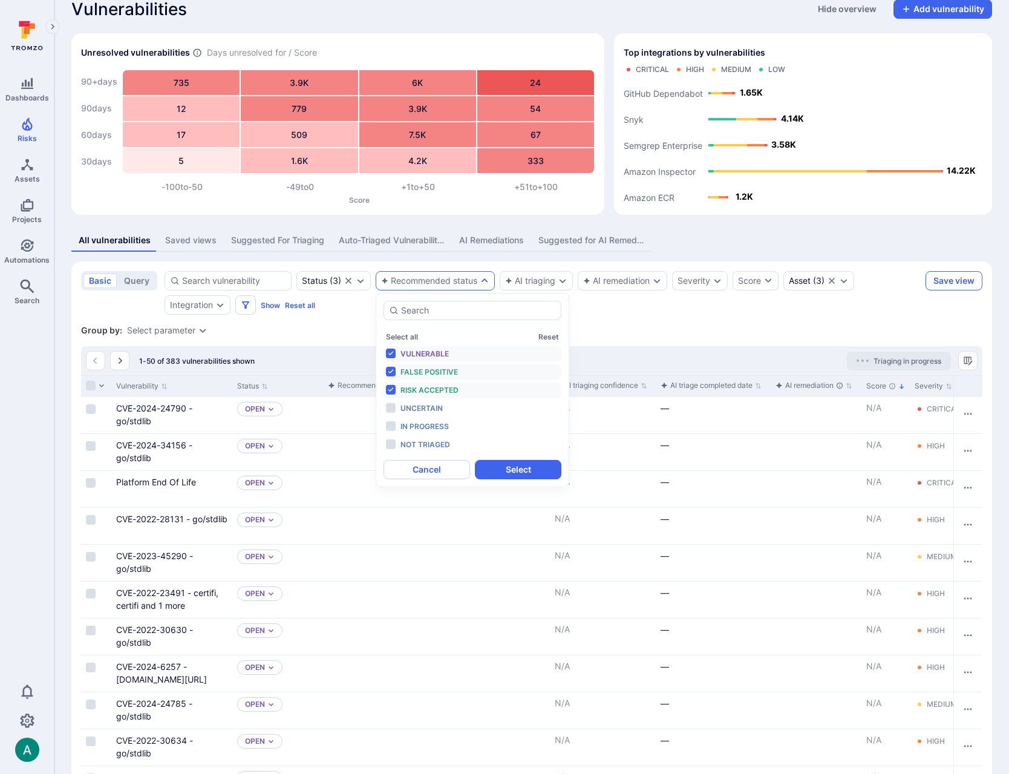
drag, startPoint x: 539, startPoint y: 471, endPoint x: 964, endPoint y: 289, distance: 461.8
click at [539, 471] on button "Select" at bounding box center [518, 469] width 86 height 19
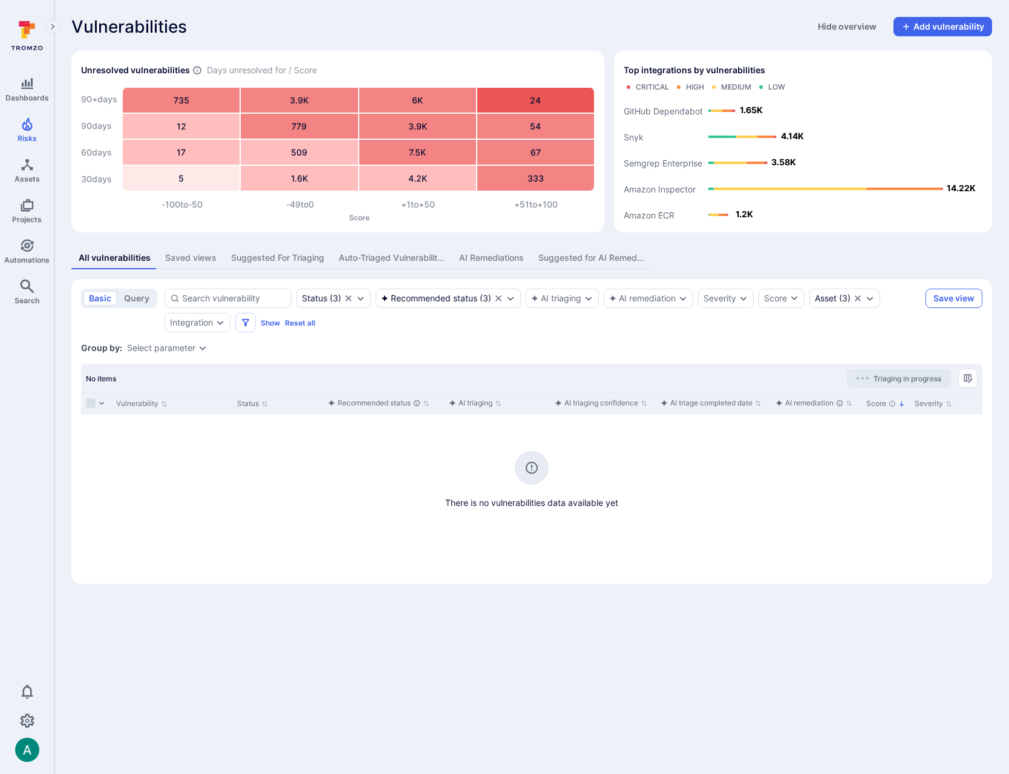
click at [959, 298] on button "Save view" at bounding box center [953, 298] width 57 height 19
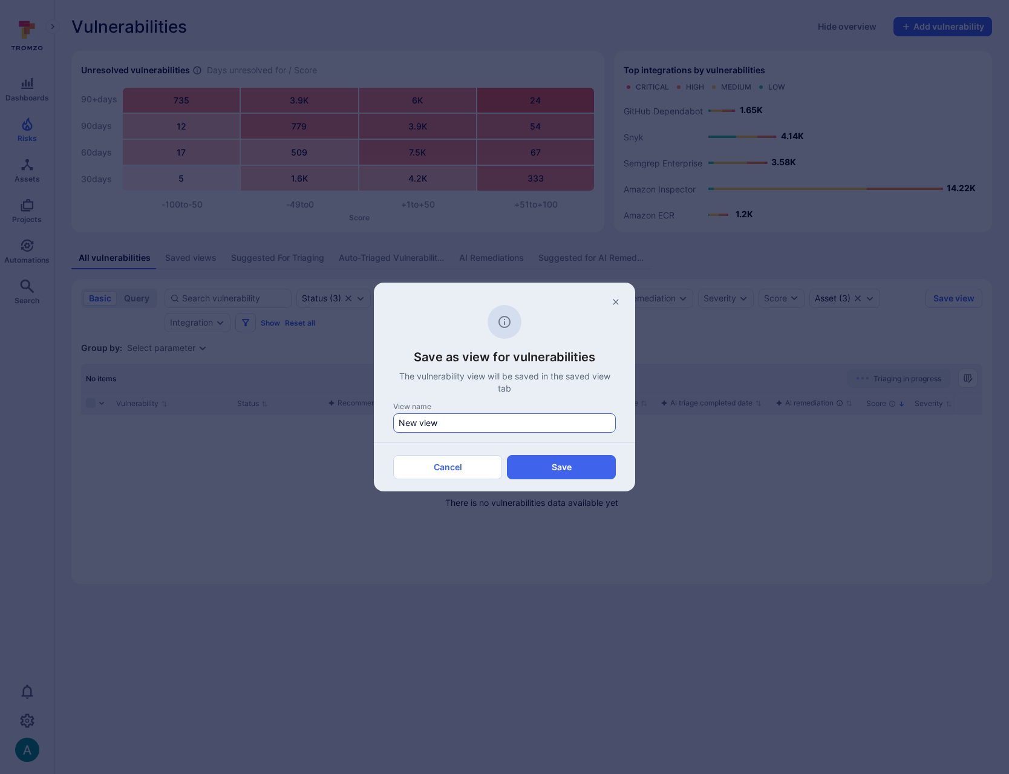
click at [481, 420] on input "New view" at bounding box center [505, 423] width 212 height 12
type input "SinCity Auto-triaged"
click at [568, 470] on button "Save" at bounding box center [561, 467] width 109 height 24
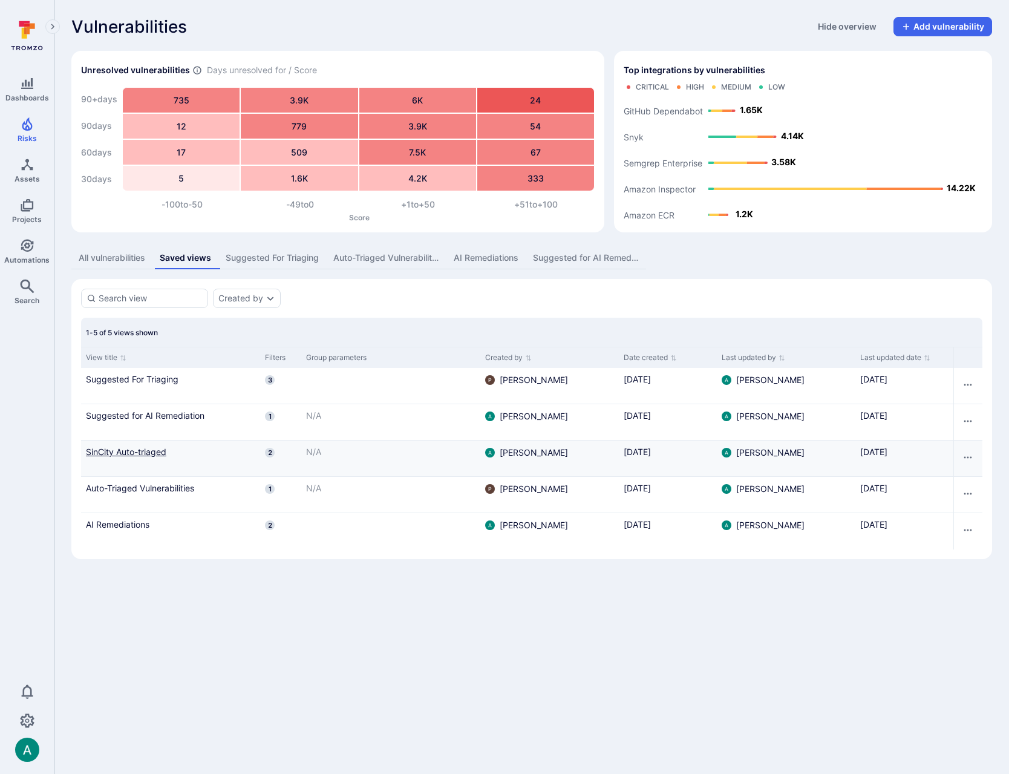
click at [129, 449] on link "SinCity Auto-triaged" at bounding box center [170, 451] width 169 height 13
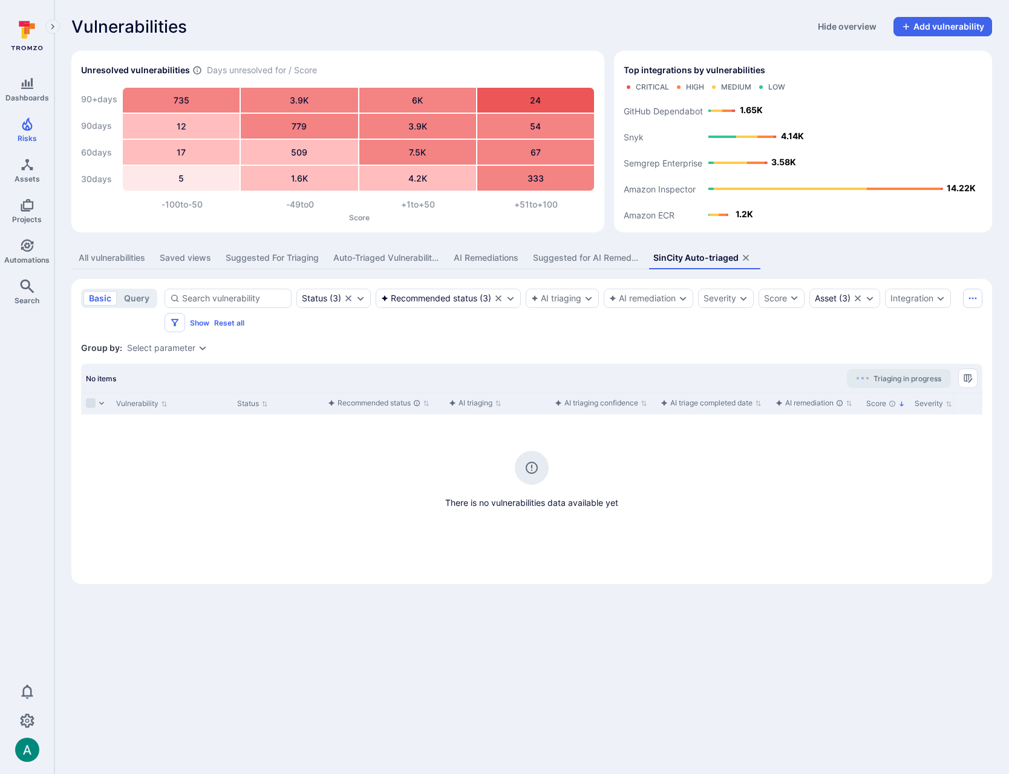
click at [184, 258] on div "Saved views" at bounding box center [185, 258] width 51 height 12
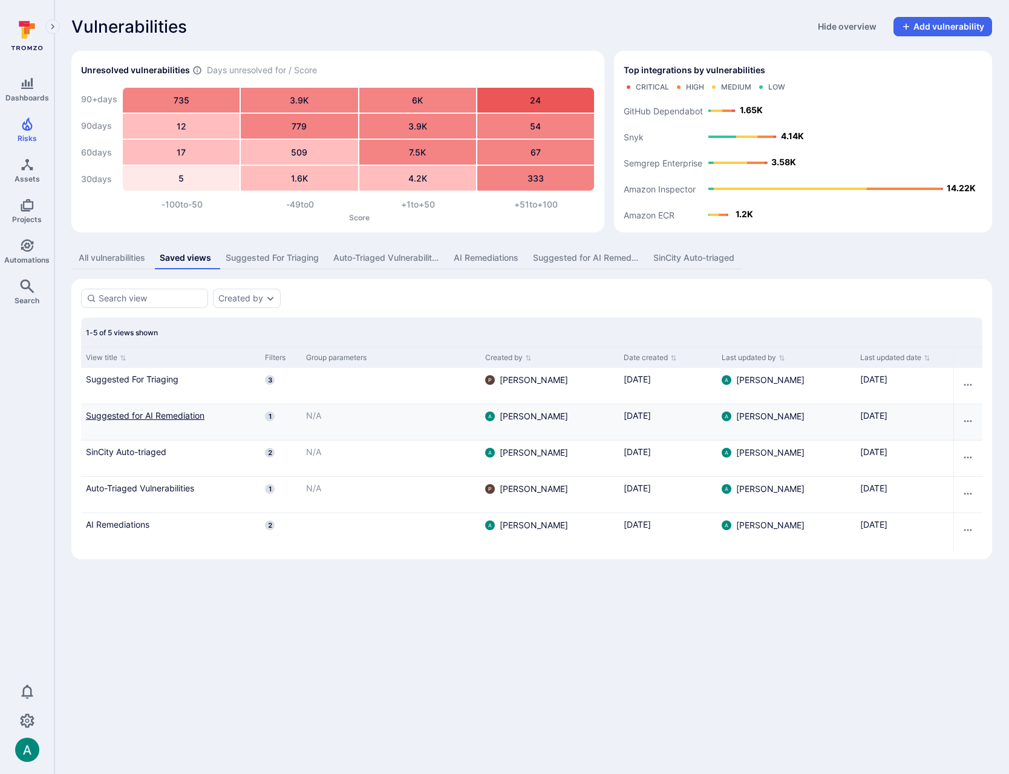
click at [134, 417] on link "Suggested for AI Remediation" at bounding box center [170, 415] width 169 height 13
click at [89, 248] on button "All vulnerabilities" at bounding box center [111, 258] width 81 height 22
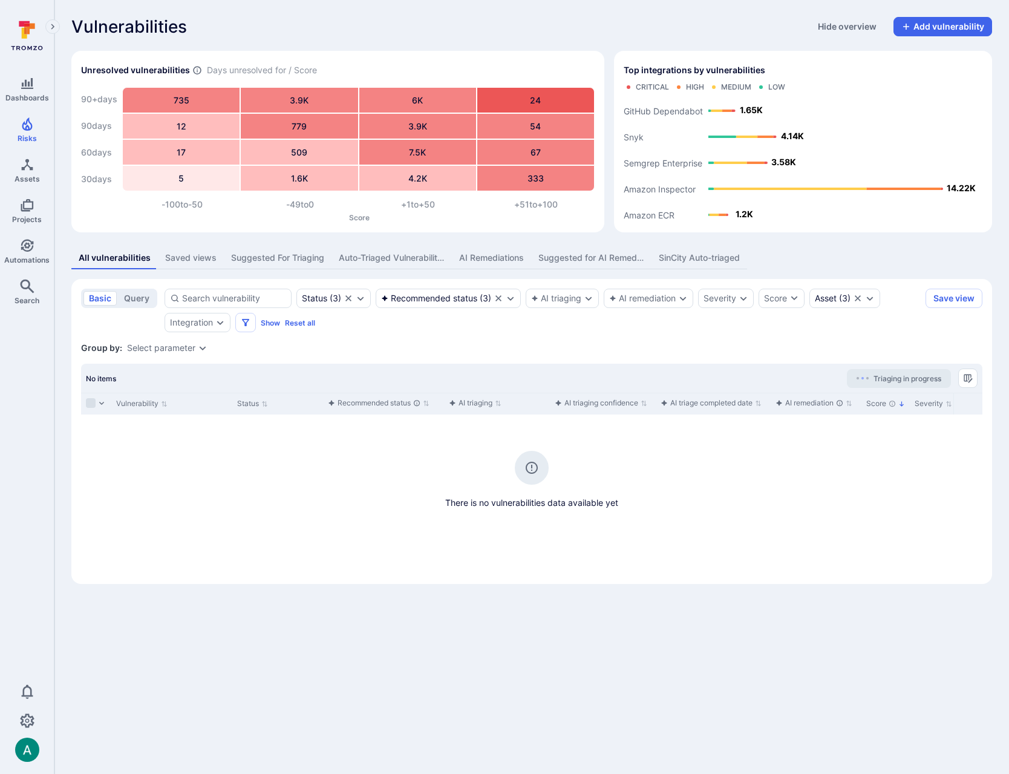
click at [91, 254] on div "All vulnerabilities" at bounding box center [115, 258] width 72 height 12
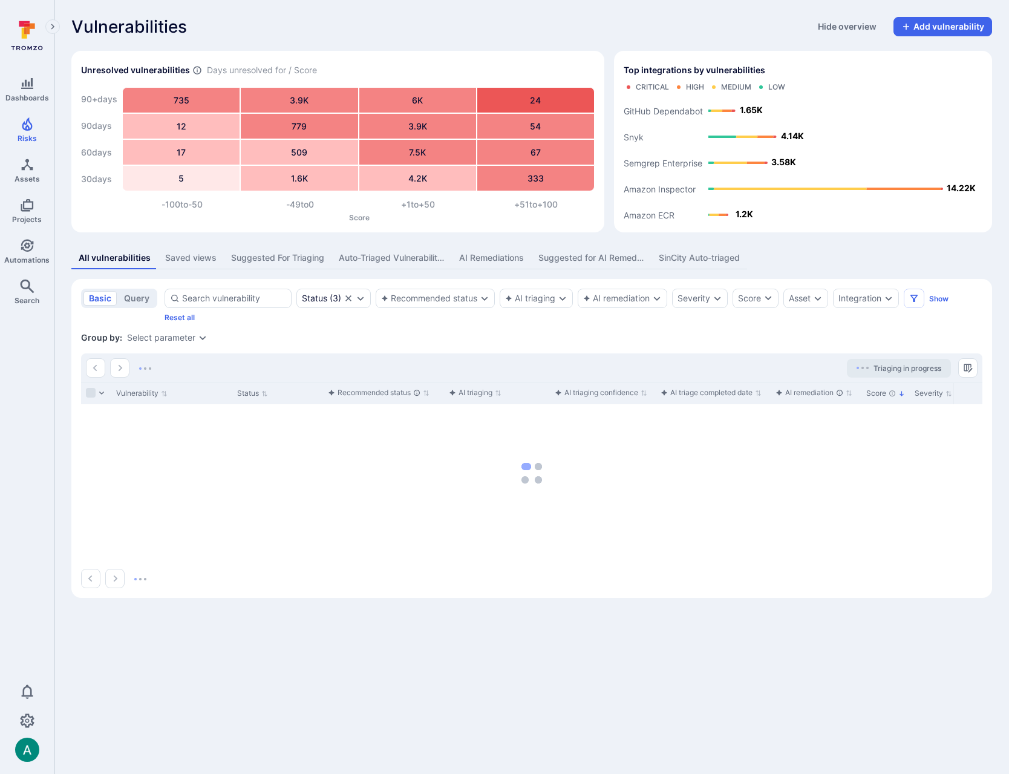
click at [182, 260] on div "Saved views" at bounding box center [190, 258] width 51 height 12
